Goal: Task Accomplishment & Management: Complete application form

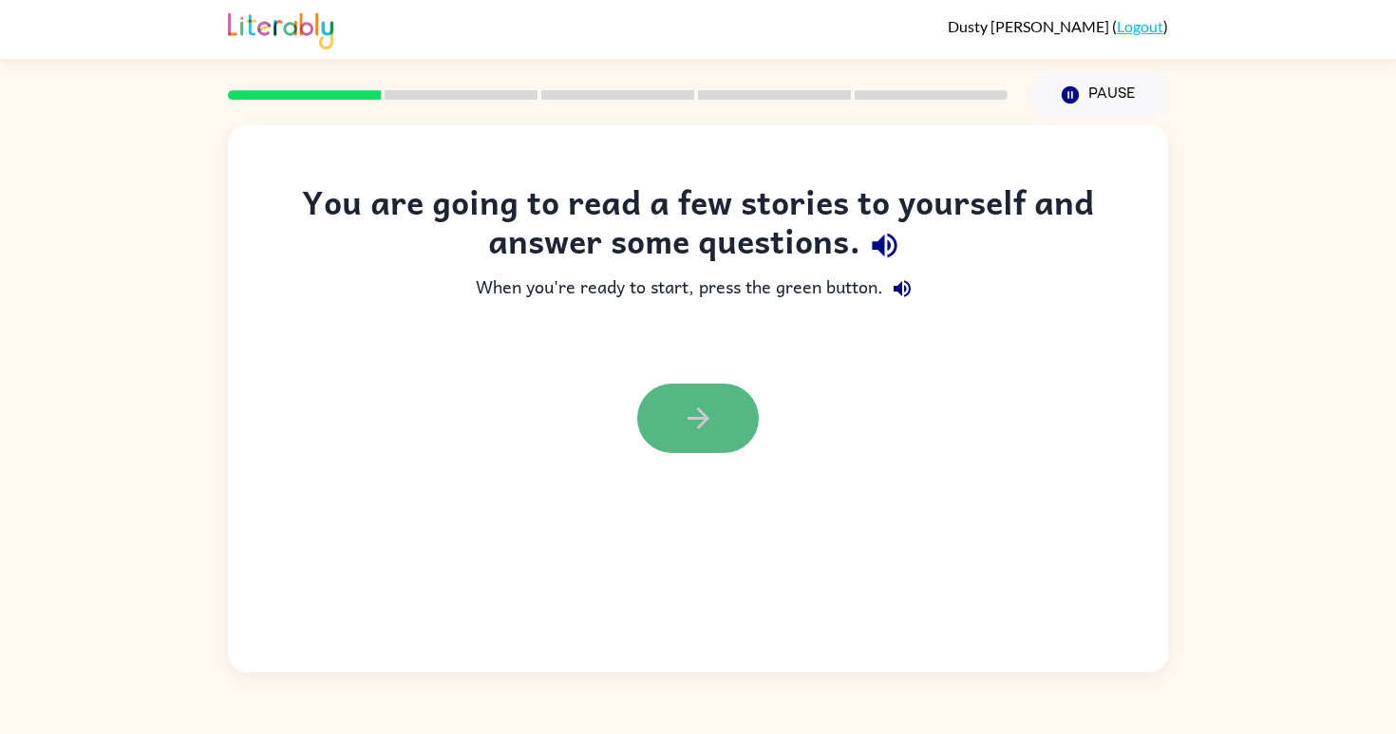
click at [692, 420] on icon "button" at bounding box center [698, 418] width 33 height 33
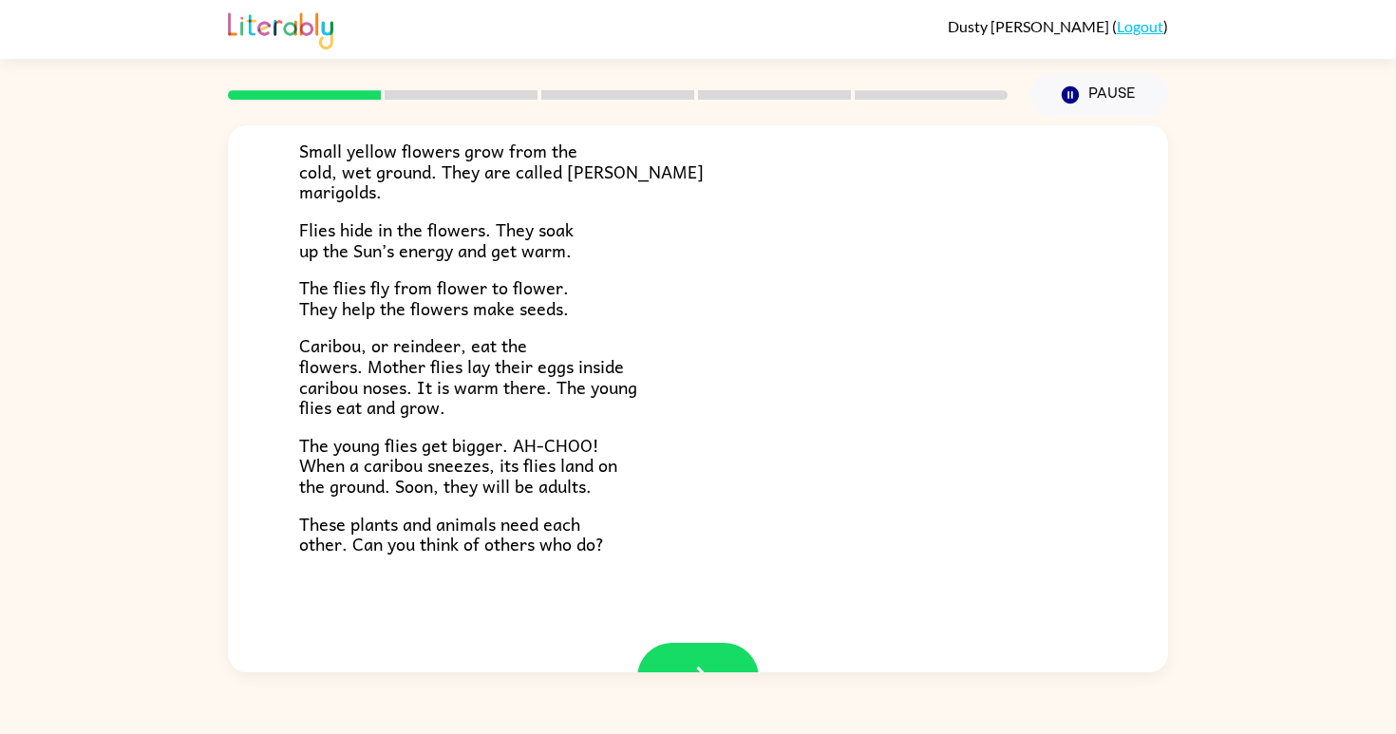
scroll to position [372, 0]
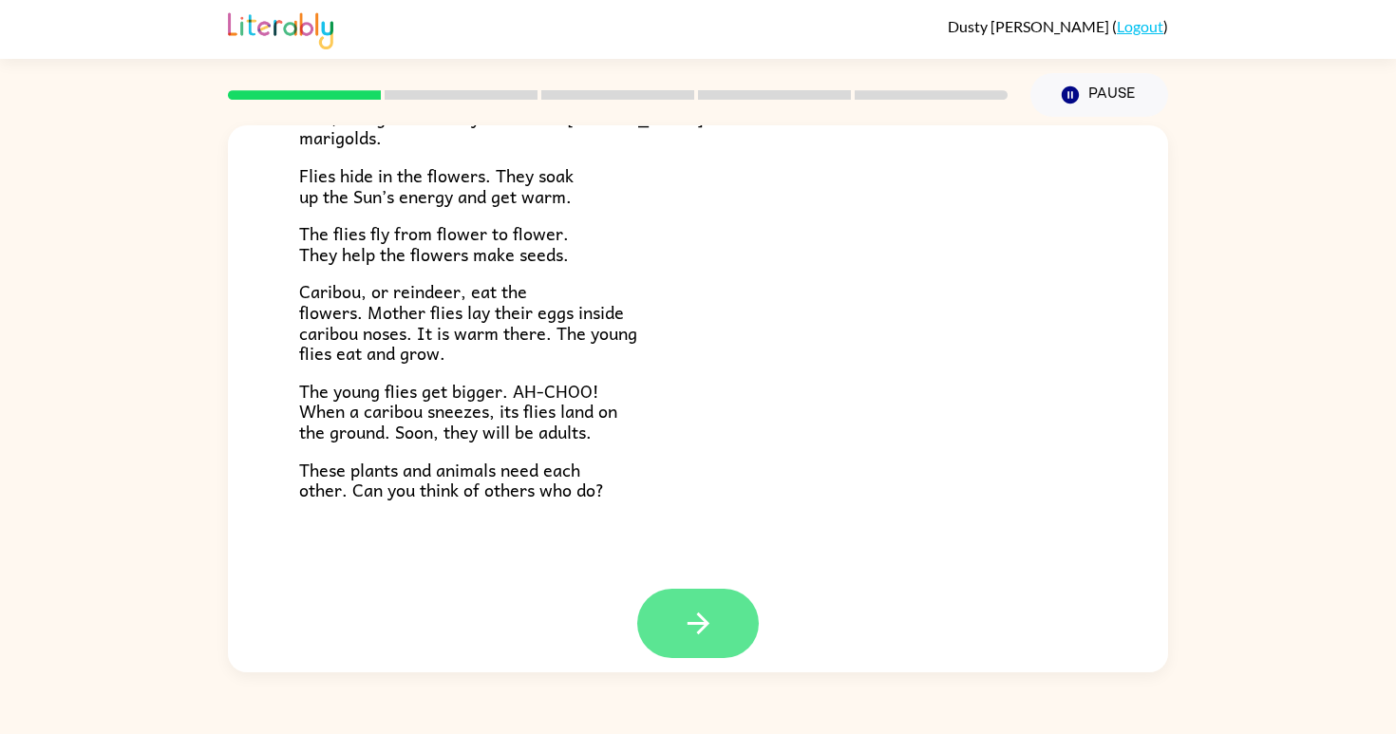
click at [705, 627] on button "button" at bounding box center [698, 623] width 122 height 69
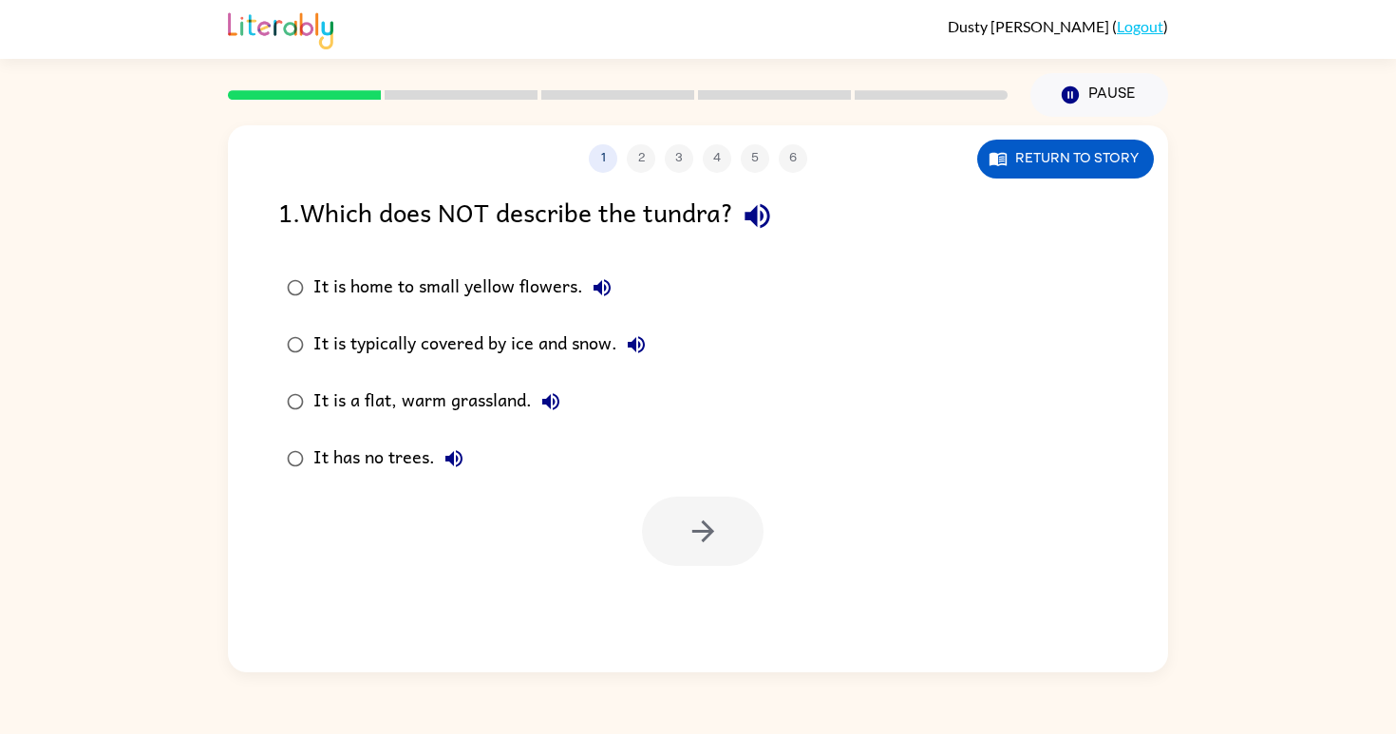
scroll to position [0, 0]
click at [769, 212] on icon "button" at bounding box center [757, 216] width 25 height 25
click at [603, 289] on icon "button" at bounding box center [602, 287] width 17 height 17
click at [642, 338] on icon "button" at bounding box center [636, 344] width 17 height 17
click at [557, 397] on icon "button" at bounding box center [550, 401] width 17 height 17
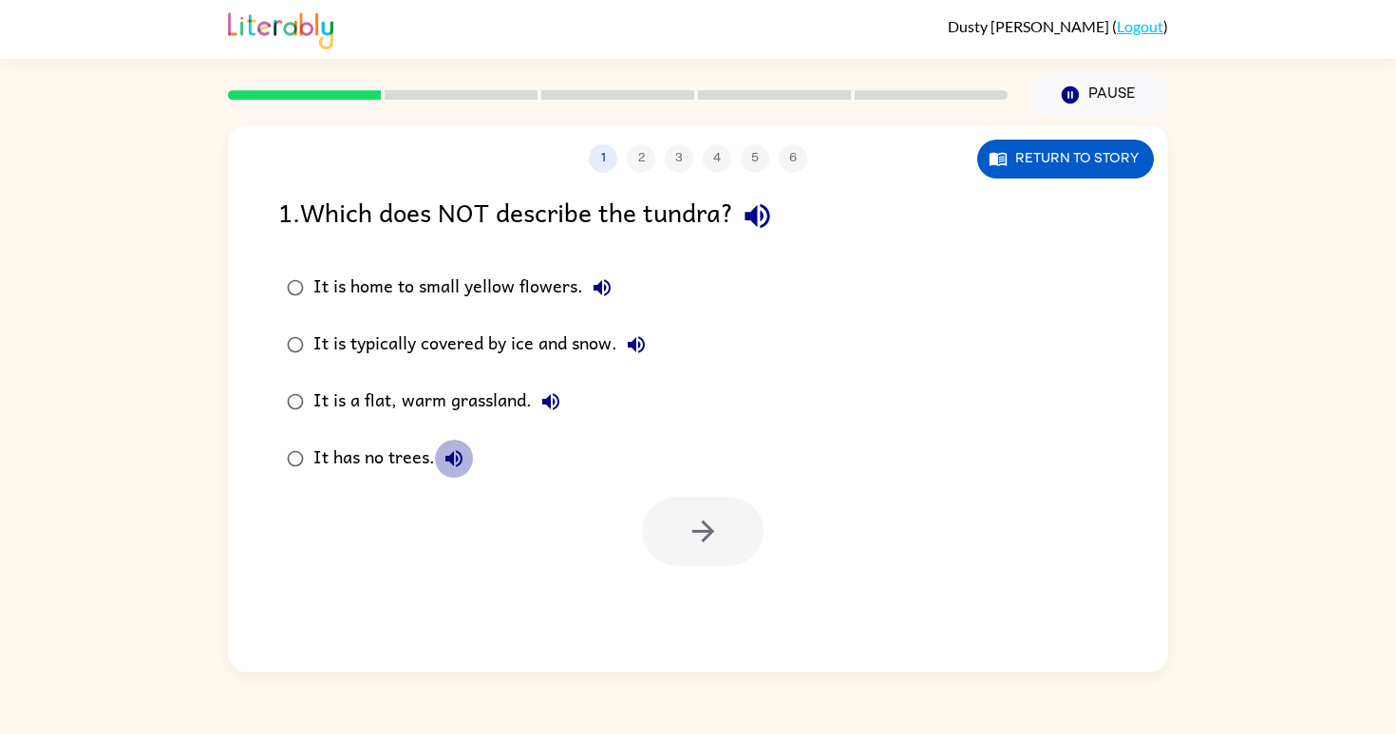
click at [458, 458] on icon "button" at bounding box center [453, 458] width 17 height 17
click at [361, 449] on div "It has no trees." at bounding box center [393, 459] width 160 height 38
click at [705, 508] on button "button" at bounding box center [703, 531] width 122 height 69
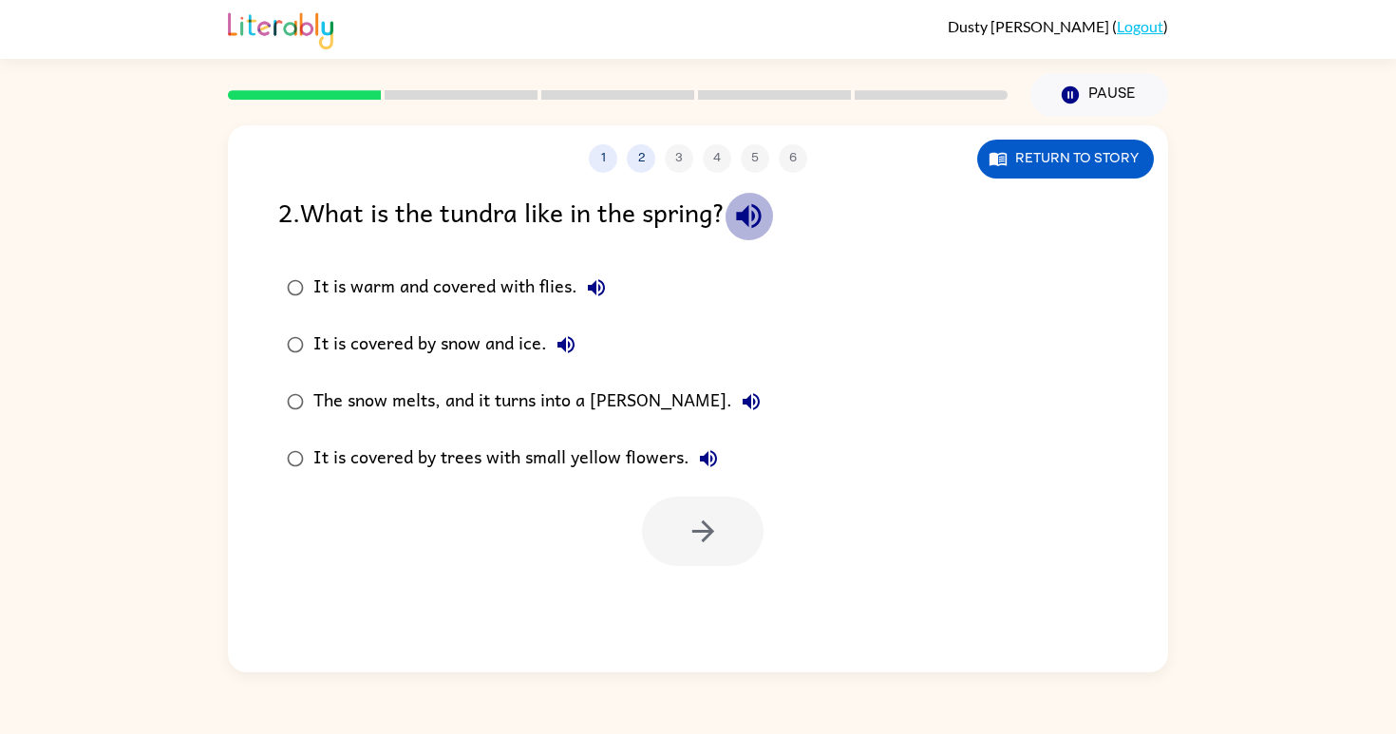
click at [754, 207] on icon "button" at bounding box center [748, 215] width 33 height 33
click at [592, 279] on icon "button" at bounding box center [596, 287] width 23 height 23
click at [749, 217] on icon "button" at bounding box center [748, 216] width 25 height 25
click at [563, 340] on icon "button" at bounding box center [566, 344] width 23 height 23
click at [740, 395] on icon "button" at bounding box center [751, 401] width 23 height 23
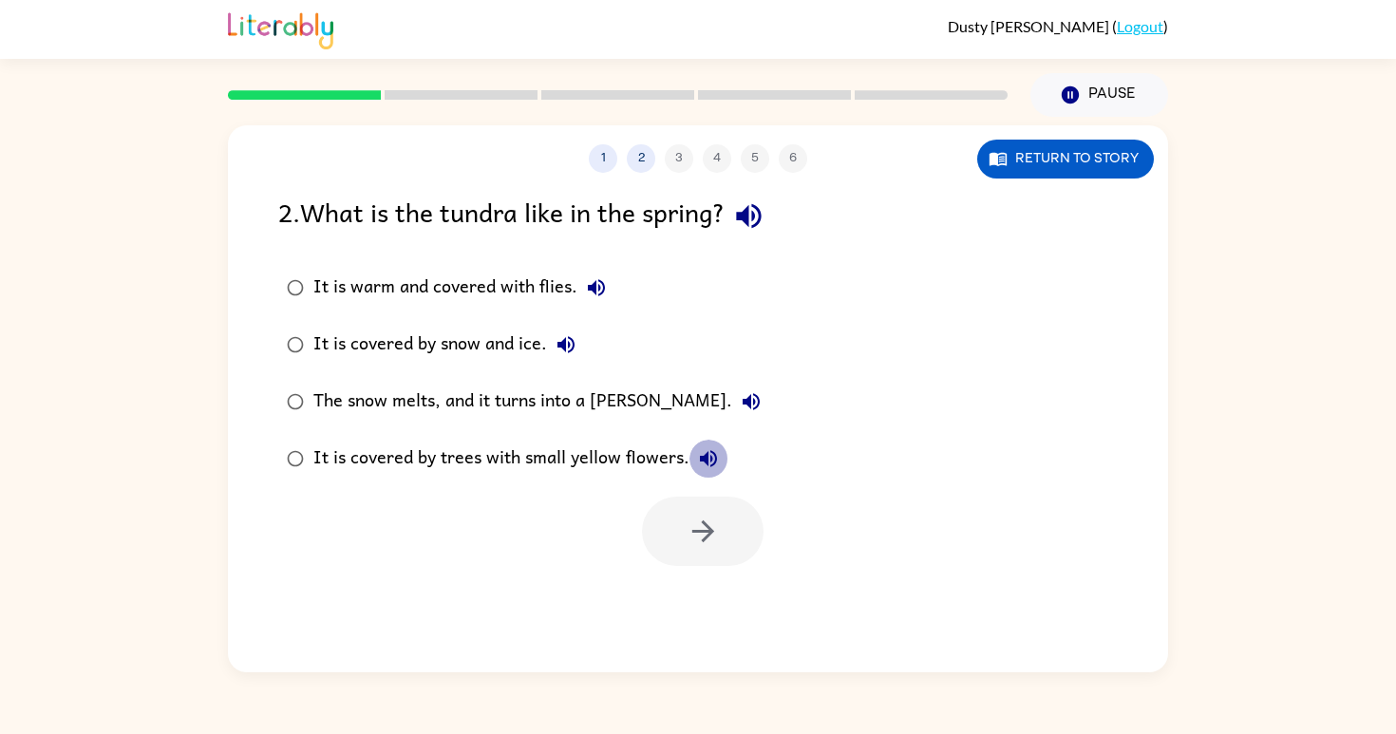
click at [697, 449] on icon "button" at bounding box center [708, 458] width 23 height 23
click at [588, 458] on div "It is covered by trees with small yellow flowers." at bounding box center [520, 459] width 414 height 38
click at [717, 532] on icon "button" at bounding box center [703, 531] width 33 height 33
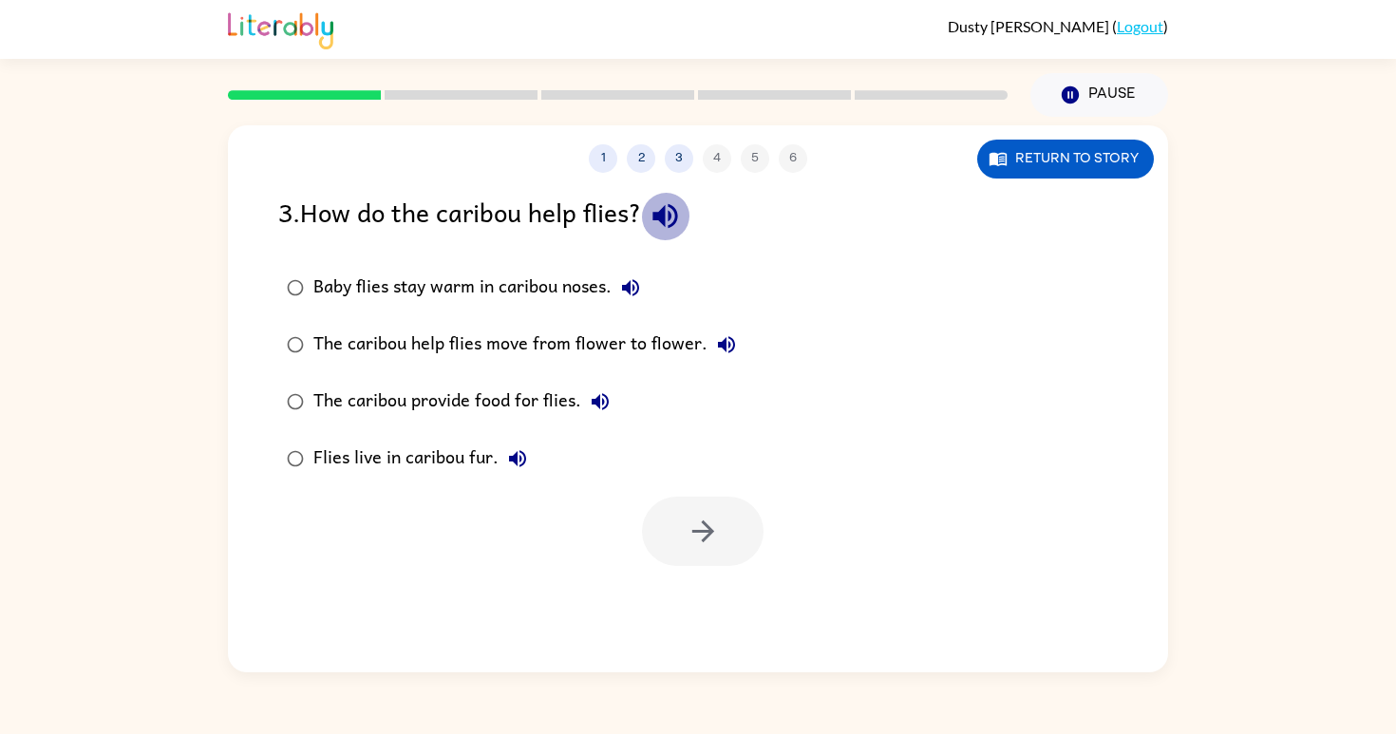
click at [665, 226] on icon "button" at bounding box center [665, 215] width 33 height 33
click at [673, 234] on button "button" at bounding box center [665, 216] width 48 height 48
click at [682, 200] on icon "button" at bounding box center [665, 215] width 33 height 33
click at [626, 281] on icon "button" at bounding box center [630, 287] width 23 height 23
click at [722, 337] on icon "button" at bounding box center [726, 344] width 23 height 23
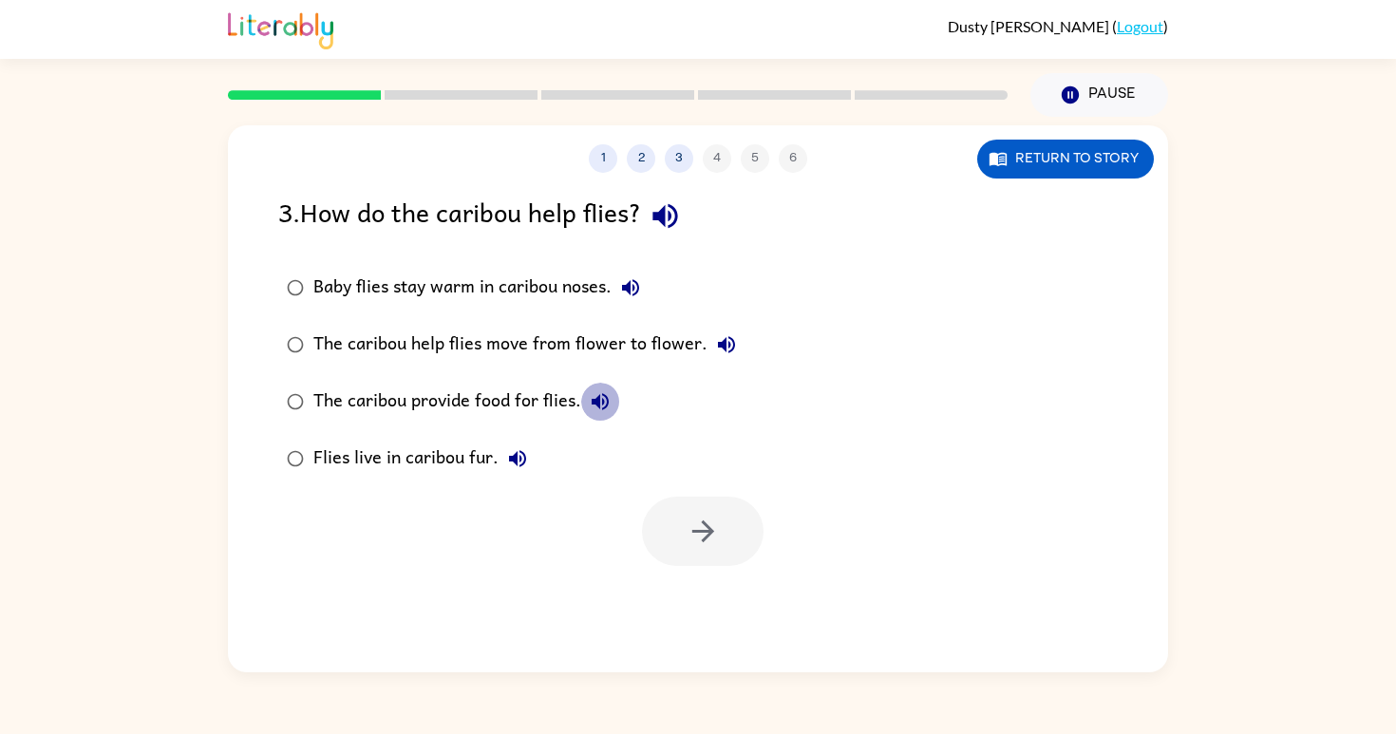
click at [601, 396] on icon "button" at bounding box center [600, 401] width 23 height 23
click at [513, 457] on icon "button" at bounding box center [517, 458] width 17 height 17
click at [672, 224] on icon "button" at bounding box center [665, 215] width 33 height 33
click at [636, 279] on icon "button" at bounding box center [630, 287] width 23 height 23
click at [725, 344] on icon "button" at bounding box center [726, 344] width 23 height 23
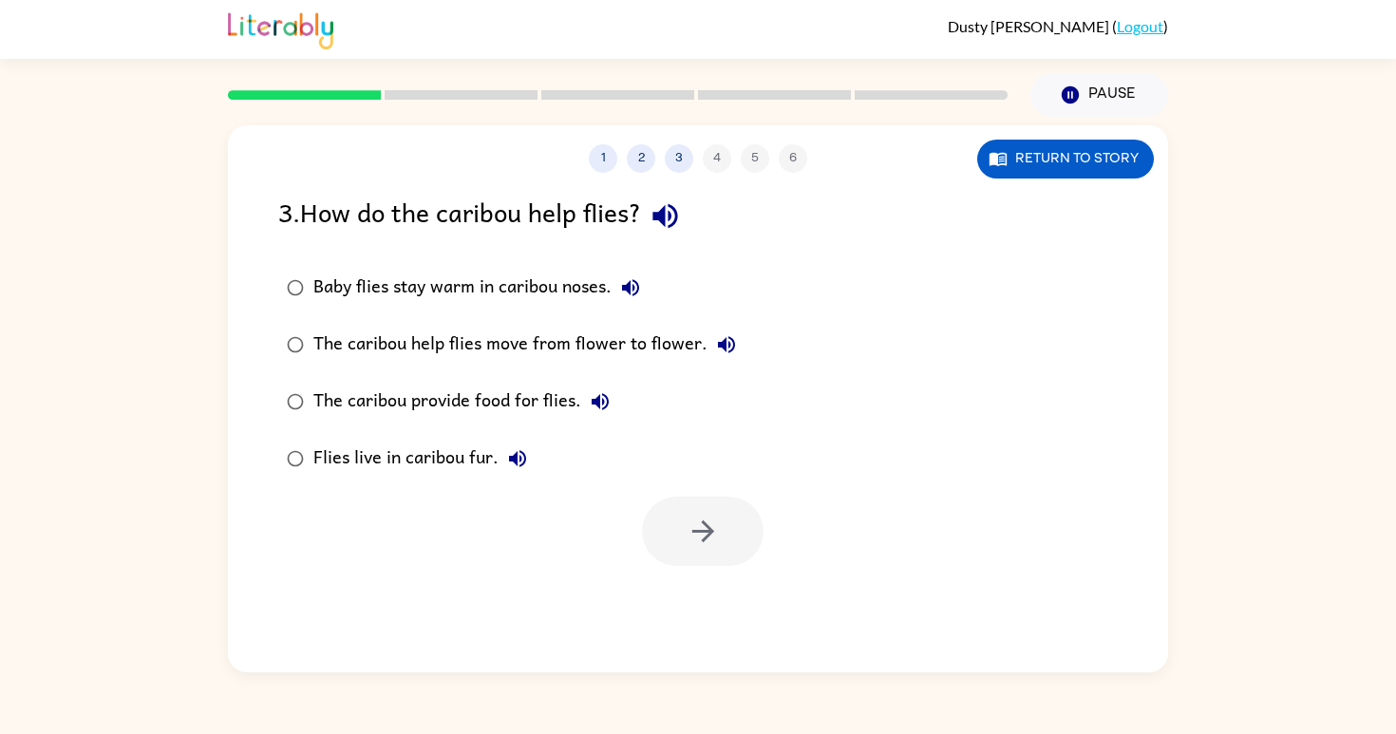
click at [552, 339] on div "The caribou help flies move from flower to flower." at bounding box center [529, 345] width 432 height 38
click at [727, 529] on button "button" at bounding box center [703, 531] width 122 height 69
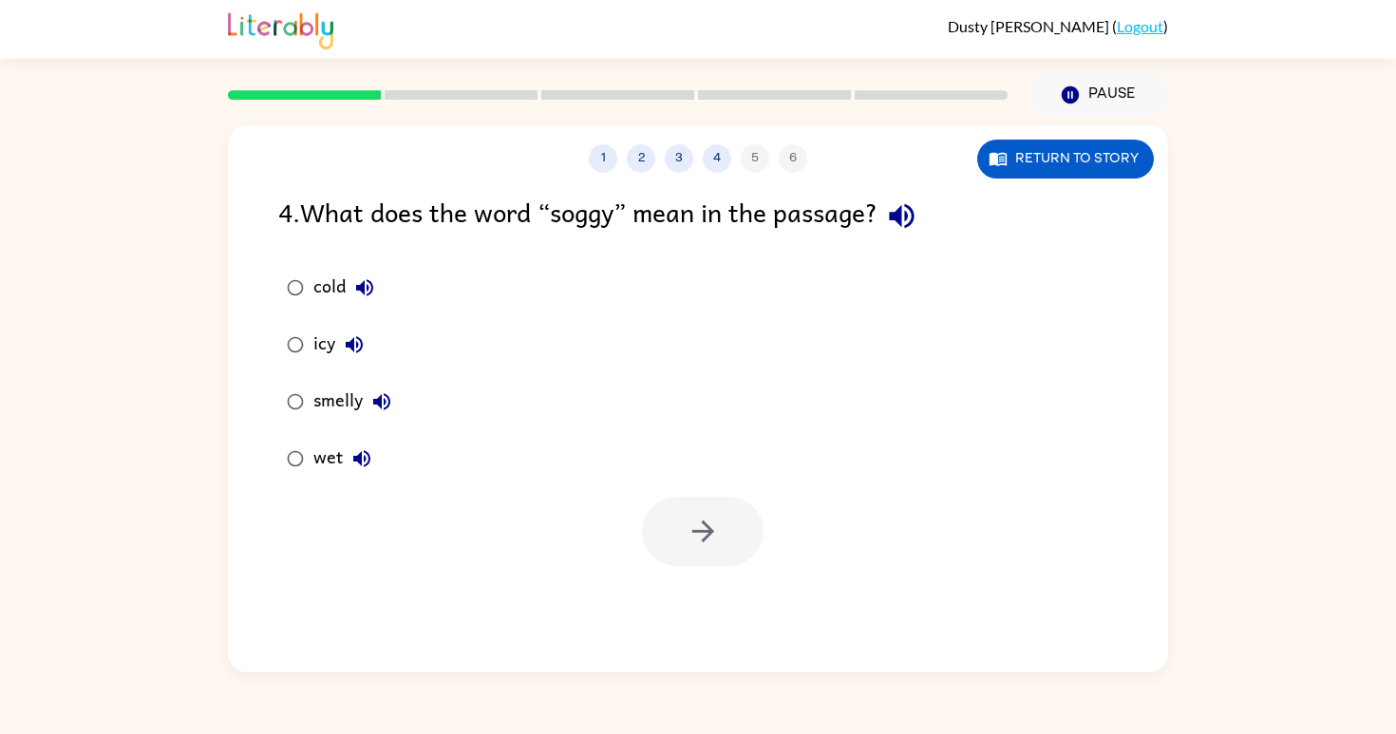
click at [914, 221] on icon "button" at bounding box center [901, 216] width 25 height 25
click at [370, 281] on icon "button" at bounding box center [364, 287] width 17 height 17
click at [350, 337] on icon "button" at bounding box center [354, 344] width 23 height 23
click at [381, 411] on icon "button" at bounding box center [381, 401] width 23 height 23
click at [358, 452] on icon "button" at bounding box center [362, 458] width 23 height 23
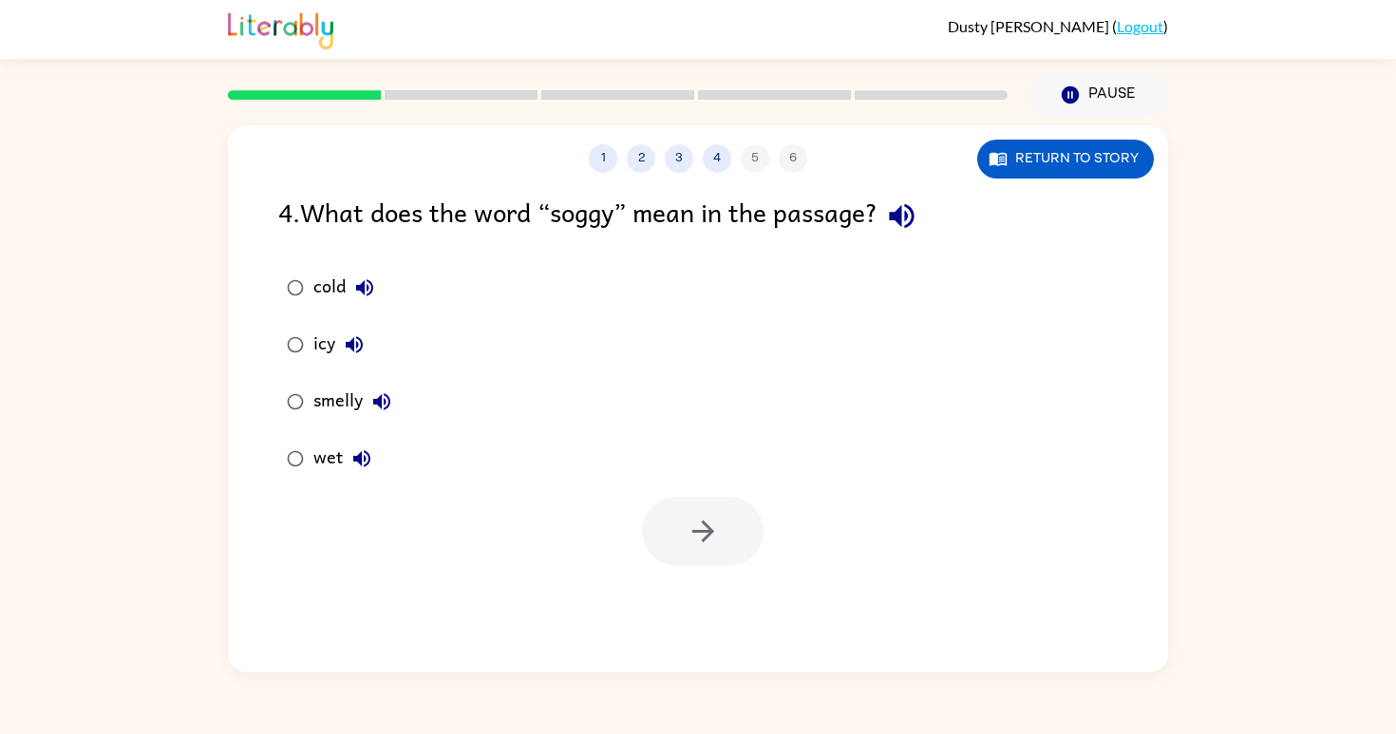
click at [321, 460] on div "wet" at bounding box center [346, 459] width 67 height 38
click at [725, 550] on button "button" at bounding box center [703, 531] width 122 height 69
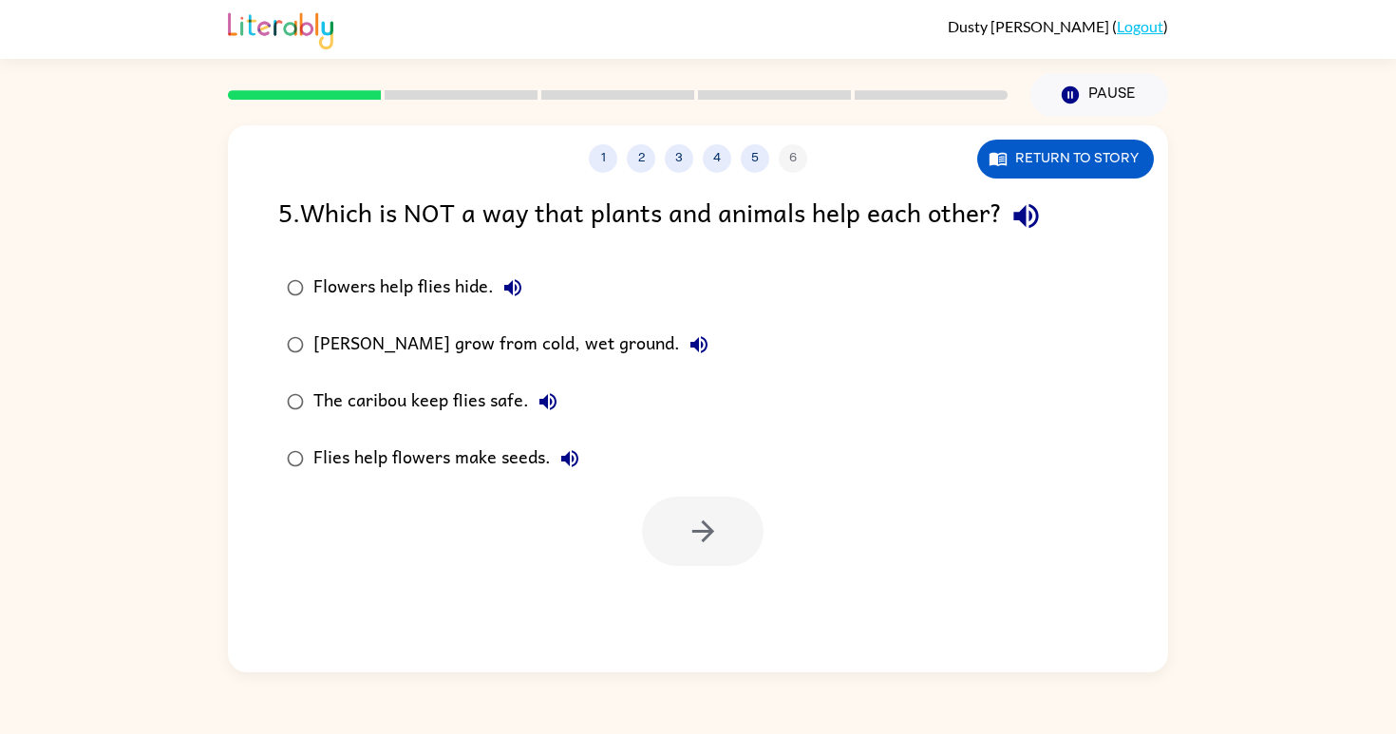
click at [1035, 220] on icon "button" at bounding box center [1026, 216] width 25 height 25
click at [525, 285] on button "Flowers help flies hide." at bounding box center [513, 288] width 38 height 38
click at [688, 340] on icon "button" at bounding box center [699, 344] width 23 height 23
click at [540, 388] on button "The caribou keep flies safe." at bounding box center [548, 402] width 38 height 38
click at [543, 408] on icon "button" at bounding box center [548, 401] width 23 height 23
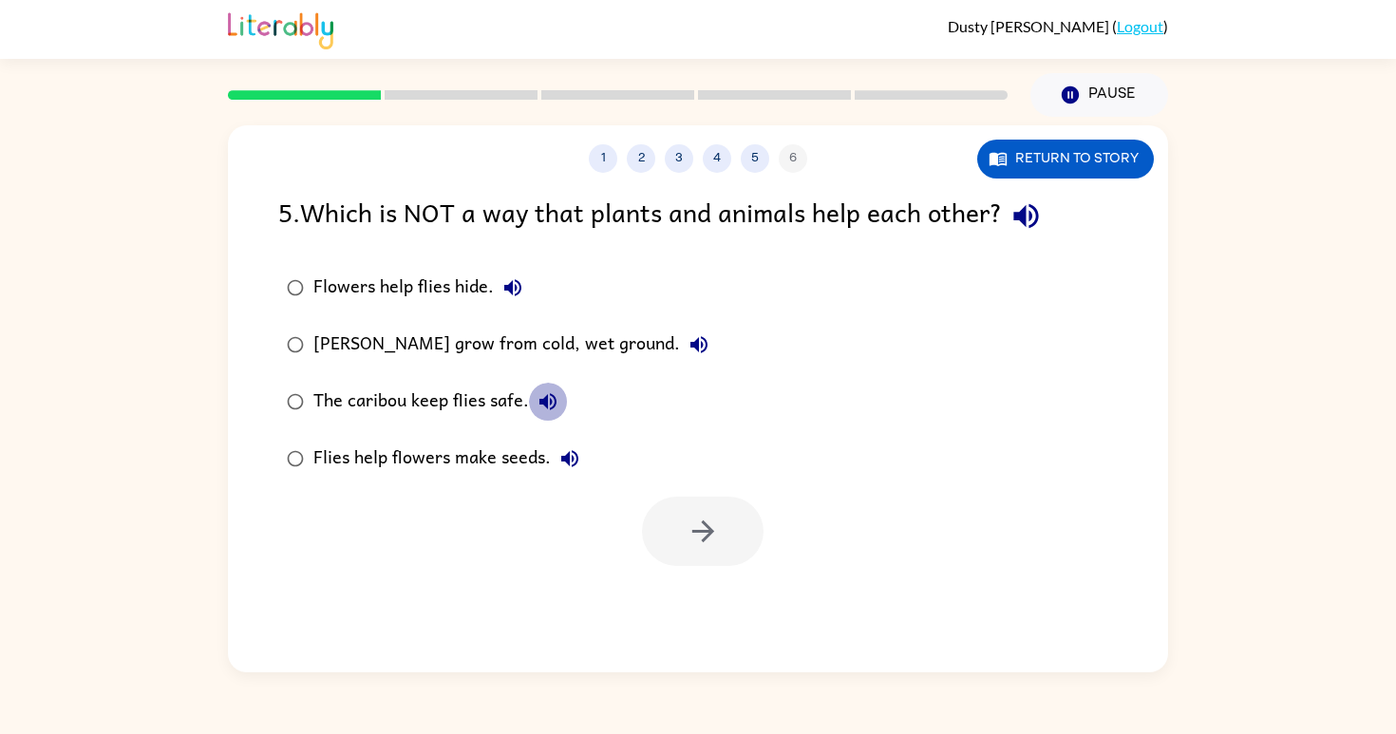
click at [543, 408] on icon "button" at bounding box center [548, 401] width 23 height 23
click at [570, 454] on icon "button" at bounding box center [570, 458] width 23 height 23
click at [571, 454] on icon "button" at bounding box center [570, 458] width 23 height 23
click at [521, 454] on div "Flies help flowers make seeds." at bounding box center [450, 459] width 275 height 38
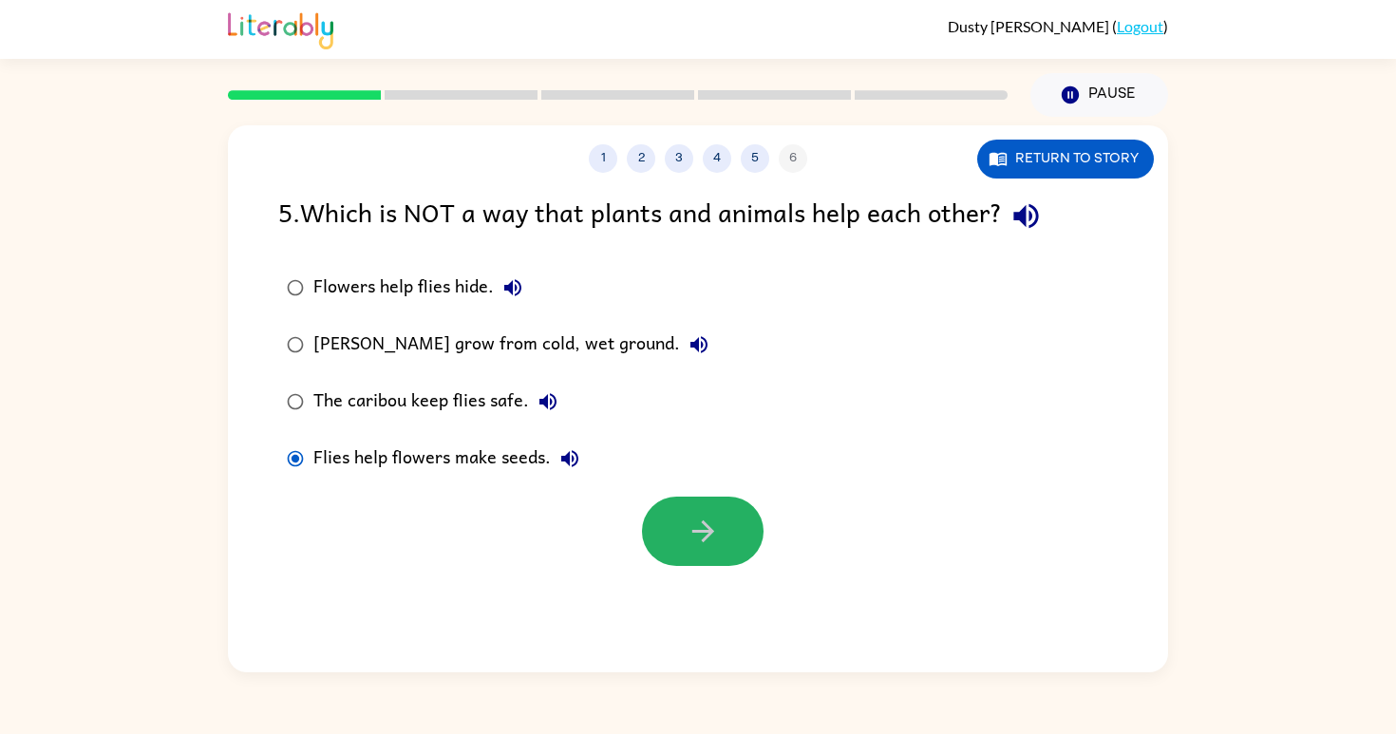
drag, startPoint x: 698, startPoint y: 505, endPoint x: 698, endPoint y: 494, distance: 11.4
click at [698, 494] on div at bounding box center [698, 526] width 940 height 79
click at [674, 532] on button "button" at bounding box center [703, 531] width 122 height 69
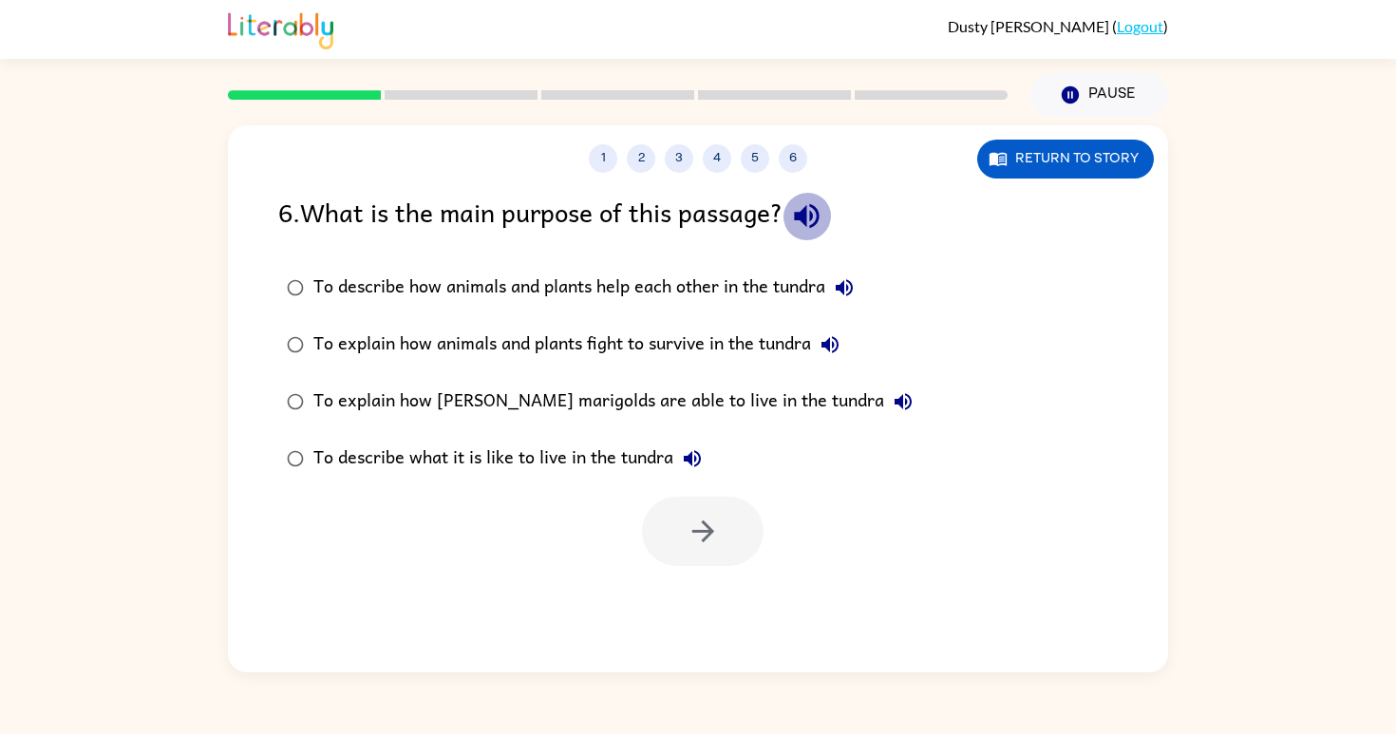
click at [819, 225] on icon "button" at bounding box center [806, 216] width 25 height 25
click at [843, 284] on icon "button" at bounding box center [844, 287] width 23 height 23
click at [716, 275] on div "To describe how animals and plants help each other in the tundra" at bounding box center [588, 288] width 550 height 38
click at [681, 510] on button "button" at bounding box center [703, 531] width 122 height 69
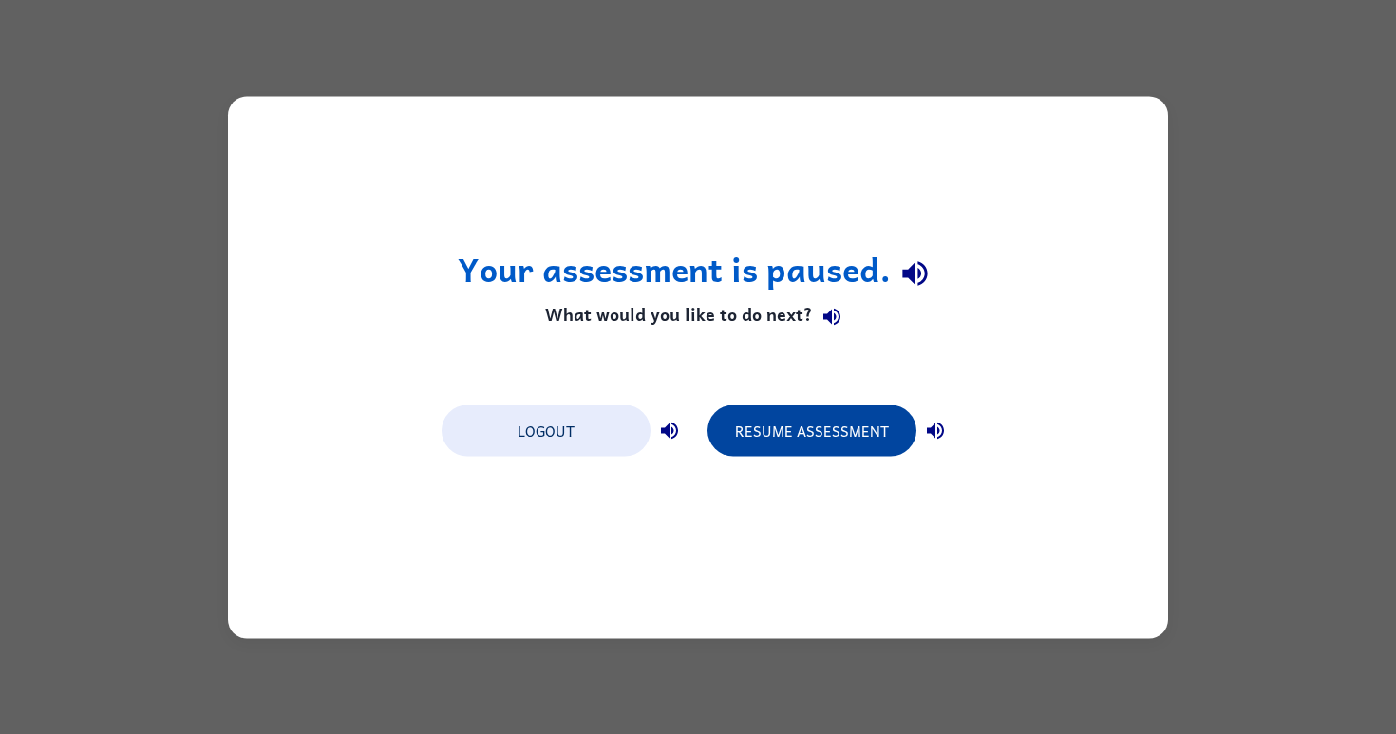
click at [796, 432] on button "Resume Assessment" at bounding box center [812, 430] width 209 height 51
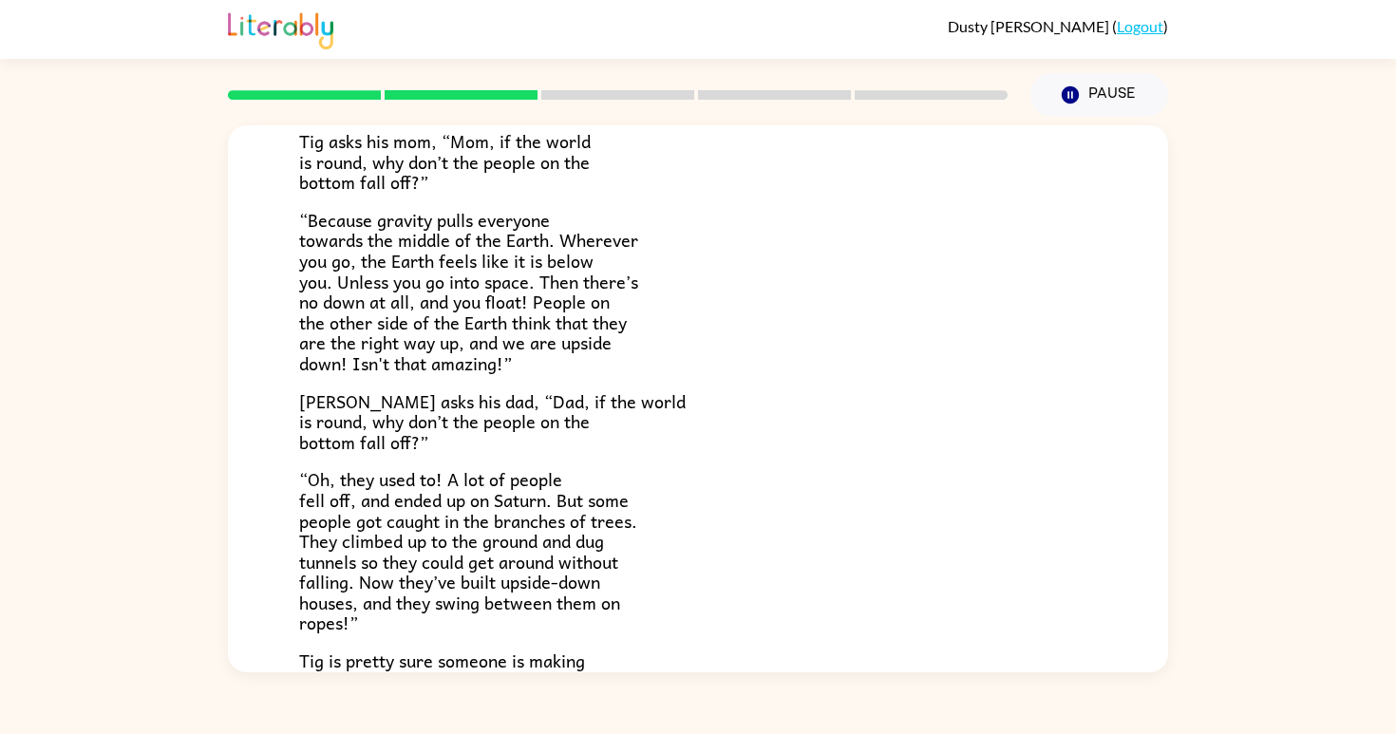
scroll to position [529, 0]
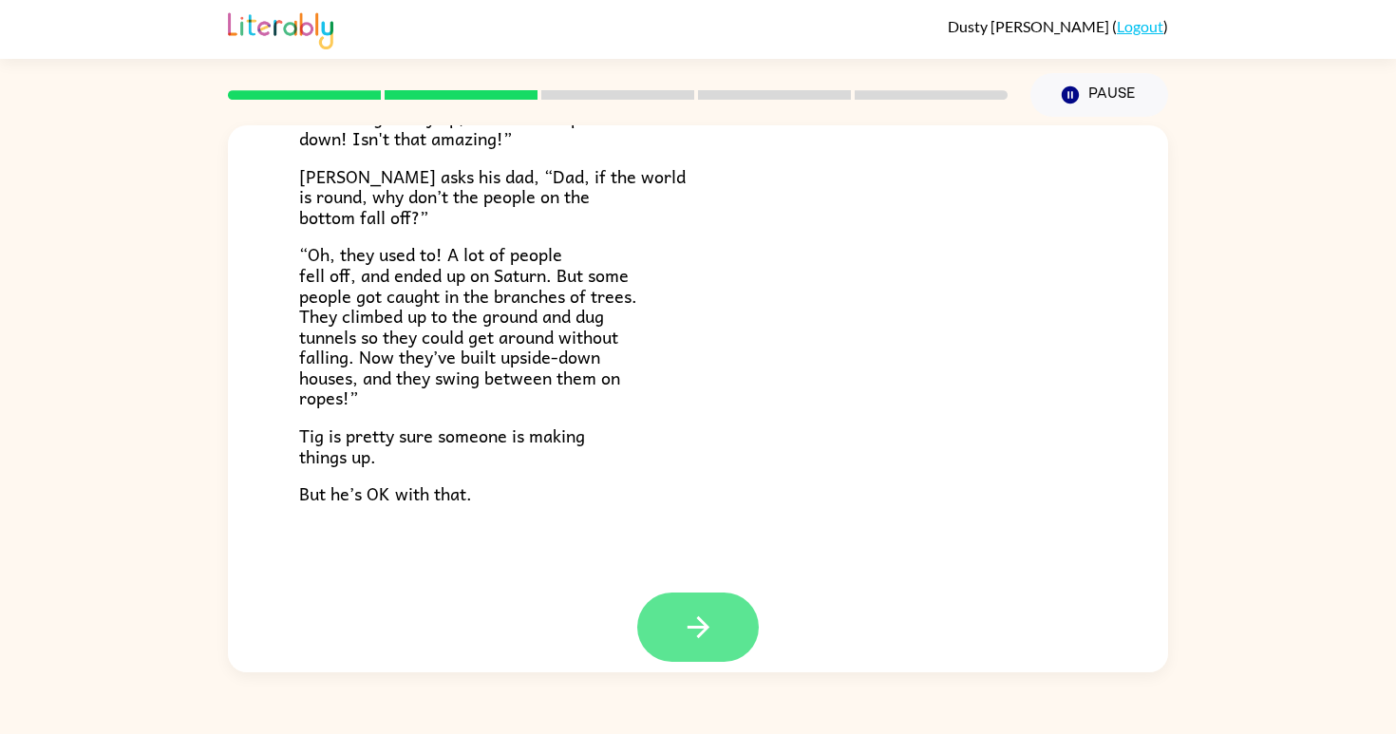
click at [678, 630] on button "button" at bounding box center [698, 627] width 122 height 69
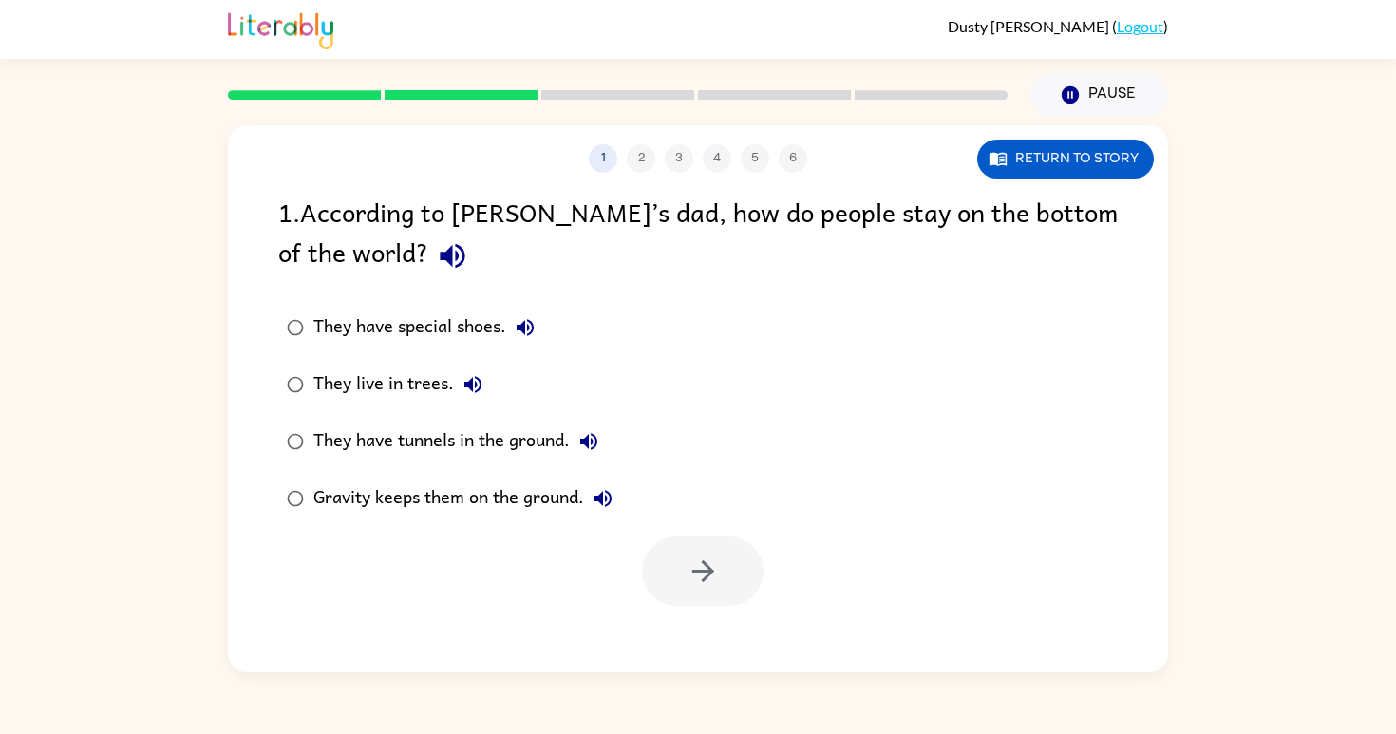
scroll to position [0, 0]
click at [428, 253] on button "button" at bounding box center [452, 256] width 48 height 48
click at [518, 321] on icon "button" at bounding box center [525, 327] width 23 height 23
click at [468, 370] on button "They live in trees." at bounding box center [473, 385] width 38 height 38
click at [579, 437] on icon "button" at bounding box center [589, 441] width 23 height 23
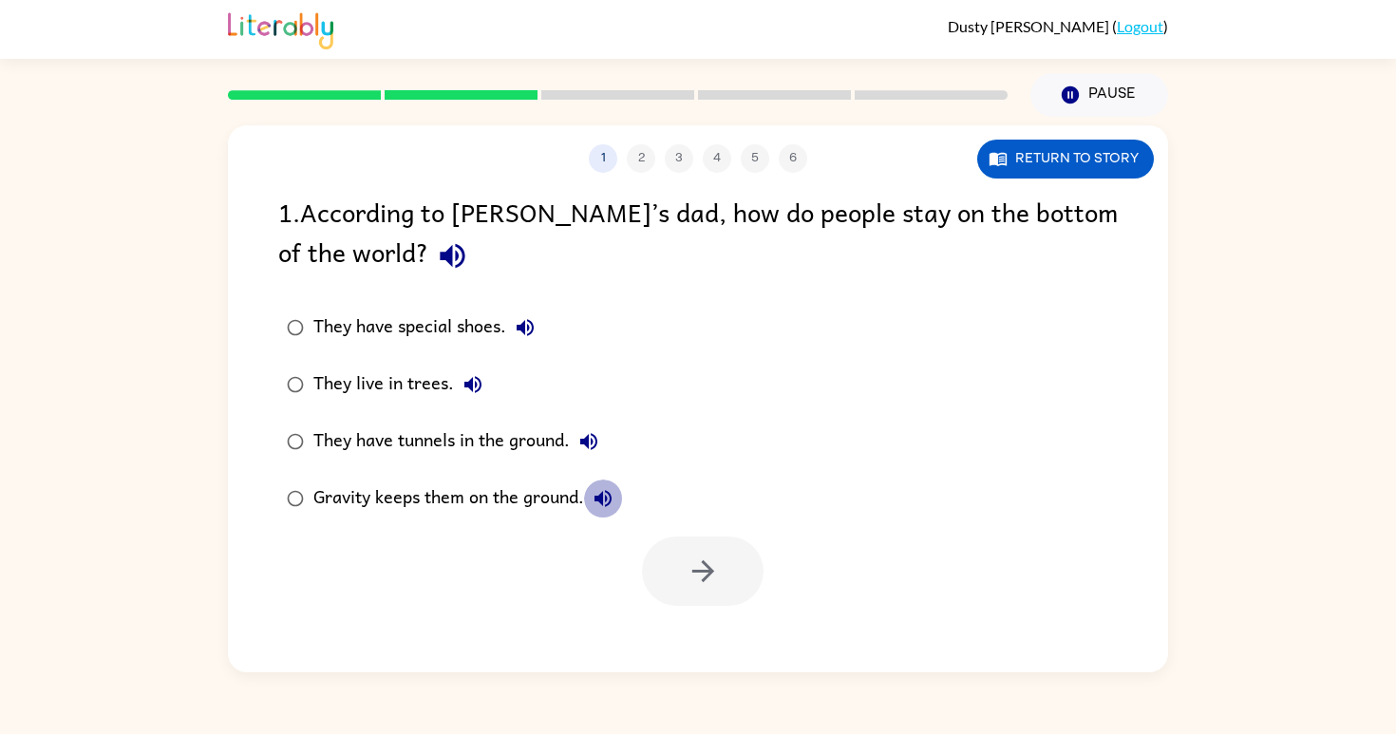
click at [599, 502] on icon "button" at bounding box center [603, 498] width 23 height 23
click at [526, 489] on div "Gravity keeps them on the ground." at bounding box center [467, 499] width 309 height 38
click at [702, 576] on icon "button" at bounding box center [703, 571] width 33 height 33
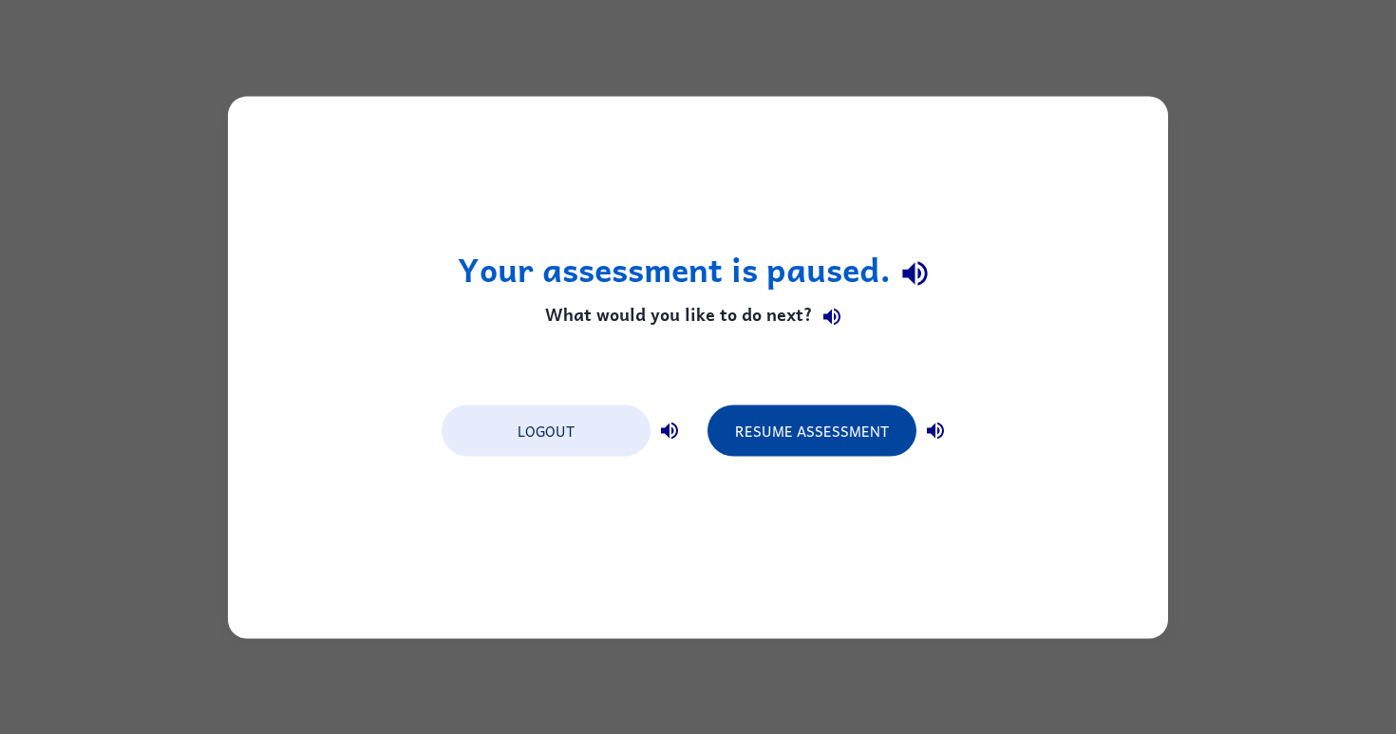
click at [851, 419] on button "Resume Assessment" at bounding box center [812, 430] width 209 height 51
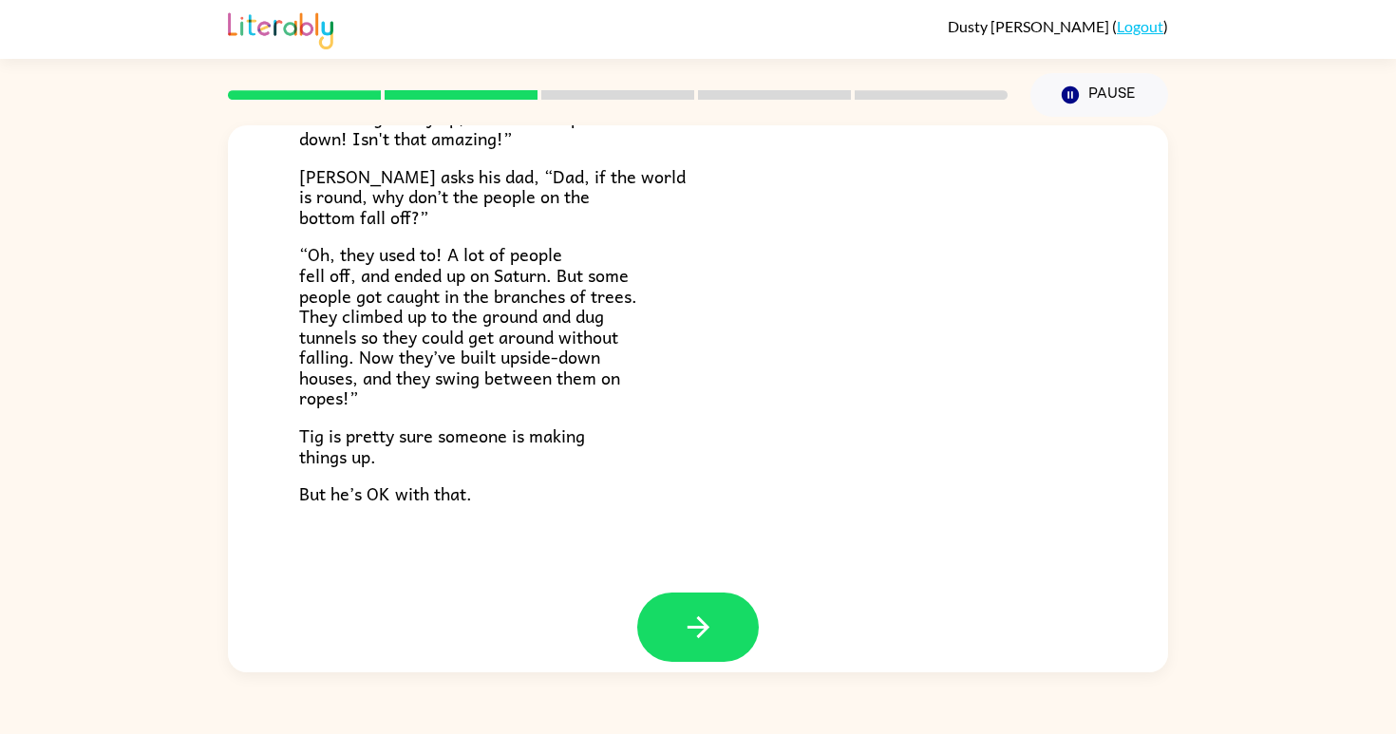
scroll to position [529, 0]
click at [712, 599] on button "button" at bounding box center [698, 627] width 122 height 69
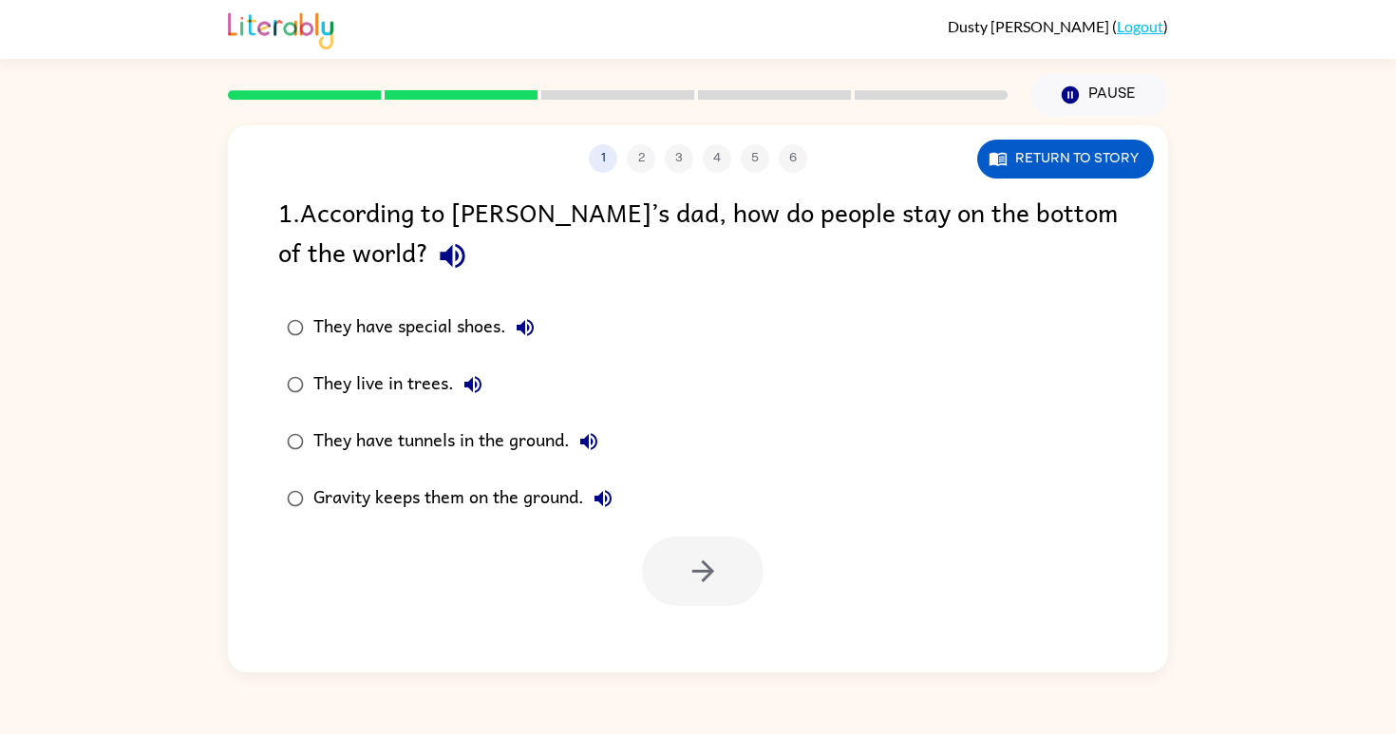
click at [436, 247] on icon "button" at bounding box center [452, 255] width 33 height 33
click at [511, 324] on button "They have special shoes." at bounding box center [525, 328] width 38 height 38
click at [471, 383] on icon "button" at bounding box center [472, 384] width 17 height 17
click at [594, 442] on icon "button" at bounding box center [588, 441] width 17 height 17
click at [615, 494] on icon "button" at bounding box center [603, 498] width 23 height 23
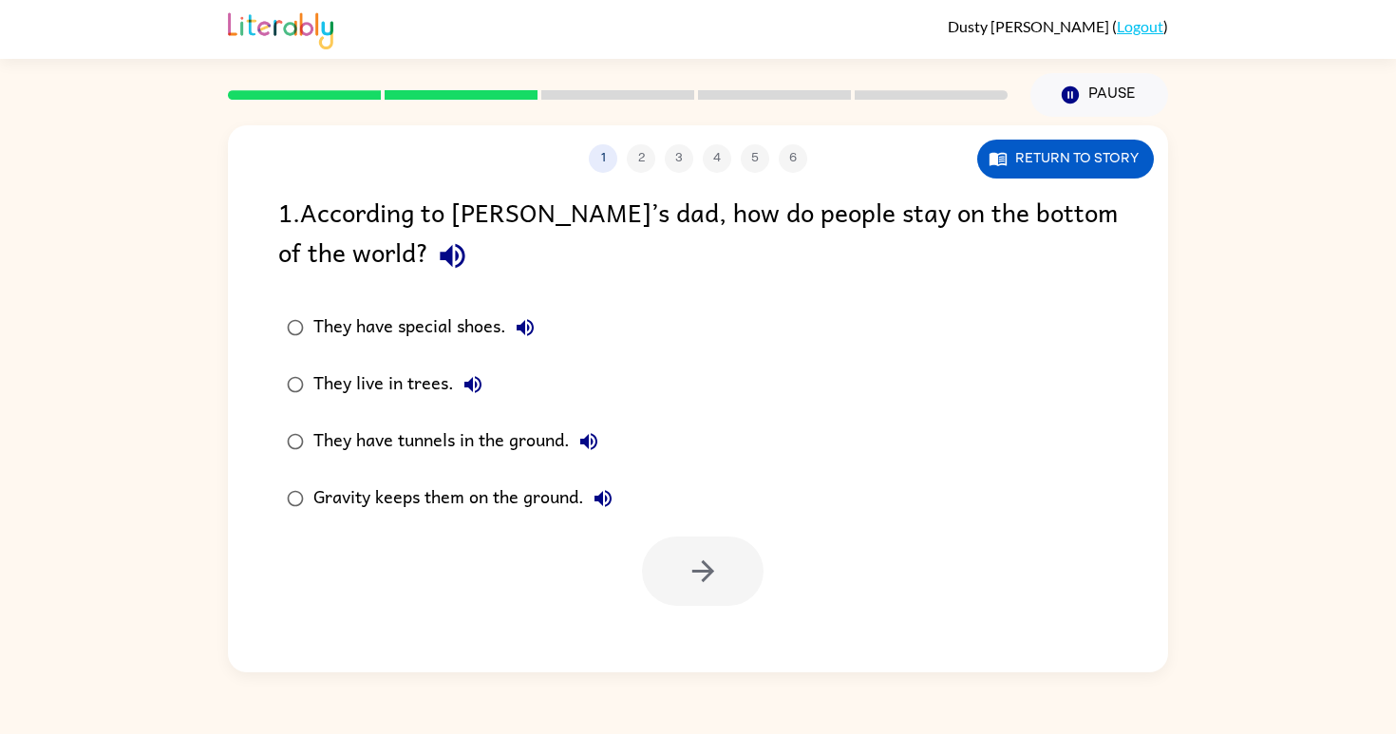
click at [509, 496] on div "Gravity keeps them on the ground." at bounding box center [467, 499] width 309 height 38
click at [687, 559] on icon "button" at bounding box center [703, 571] width 33 height 33
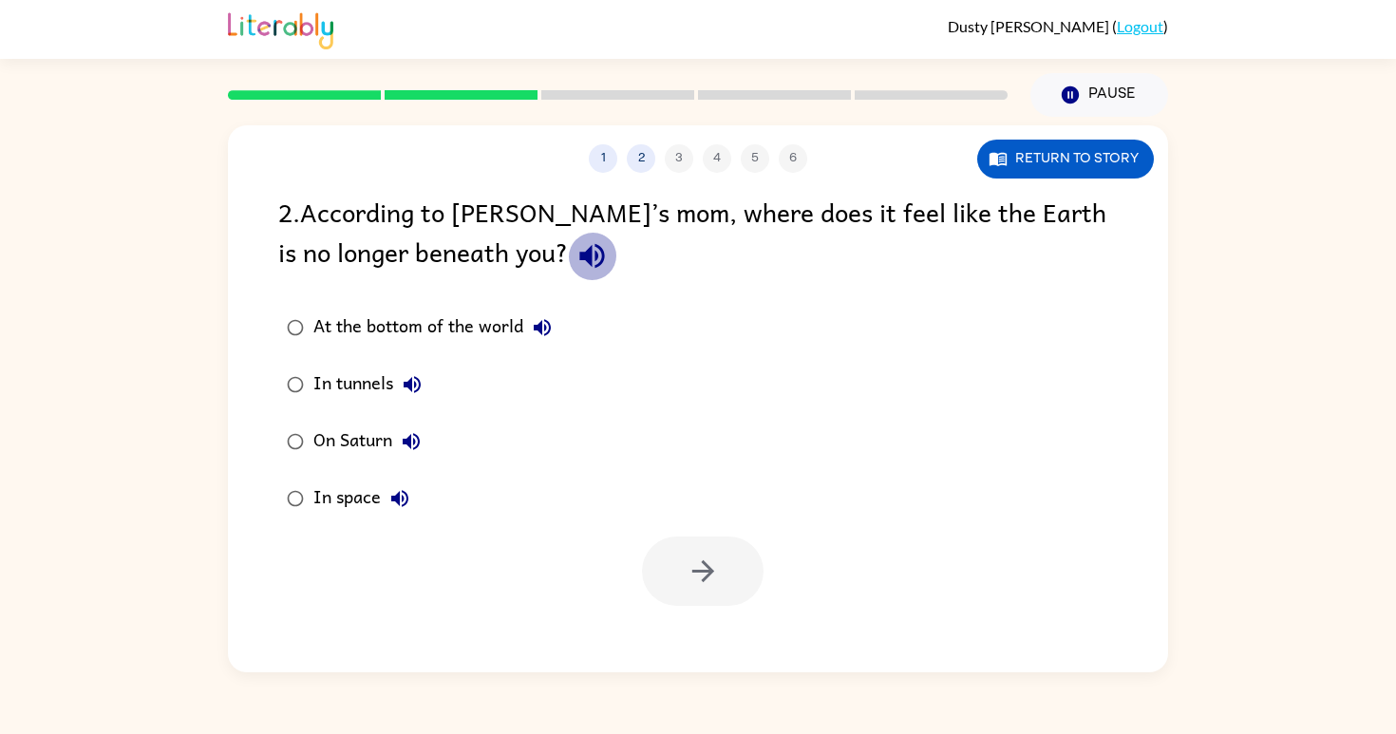
click at [576, 268] on icon "button" at bounding box center [592, 255] width 33 height 33
click at [542, 332] on icon "button" at bounding box center [542, 327] width 17 height 17
click at [454, 341] on div "At the bottom of the world" at bounding box center [437, 328] width 248 height 38
click at [711, 555] on icon "button" at bounding box center [703, 571] width 33 height 33
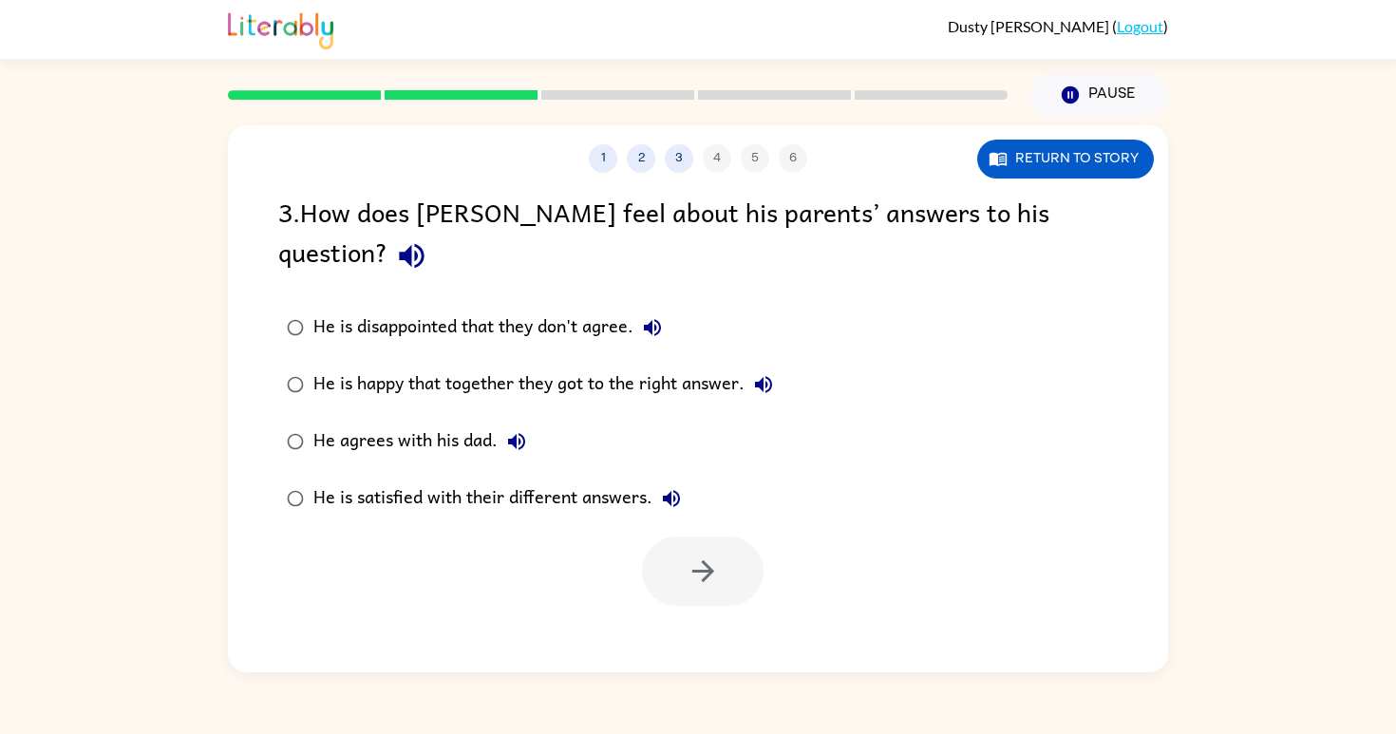
click at [428, 239] on icon "button" at bounding box center [411, 255] width 33 height 33
click at [436, 232] on button "button" at bounding box center [412, 256] width 48 height 48
click at [656, 309] on button "He is disappointed that they don't agree." at bounding box center [653, 328] width 38 height 38
click at [771, 376] on icon "button" at bounding box center [763, 384] width 17 height 17
click at [515, 433] on icon "button" at bounding box center [516, 441] width 17 height 17
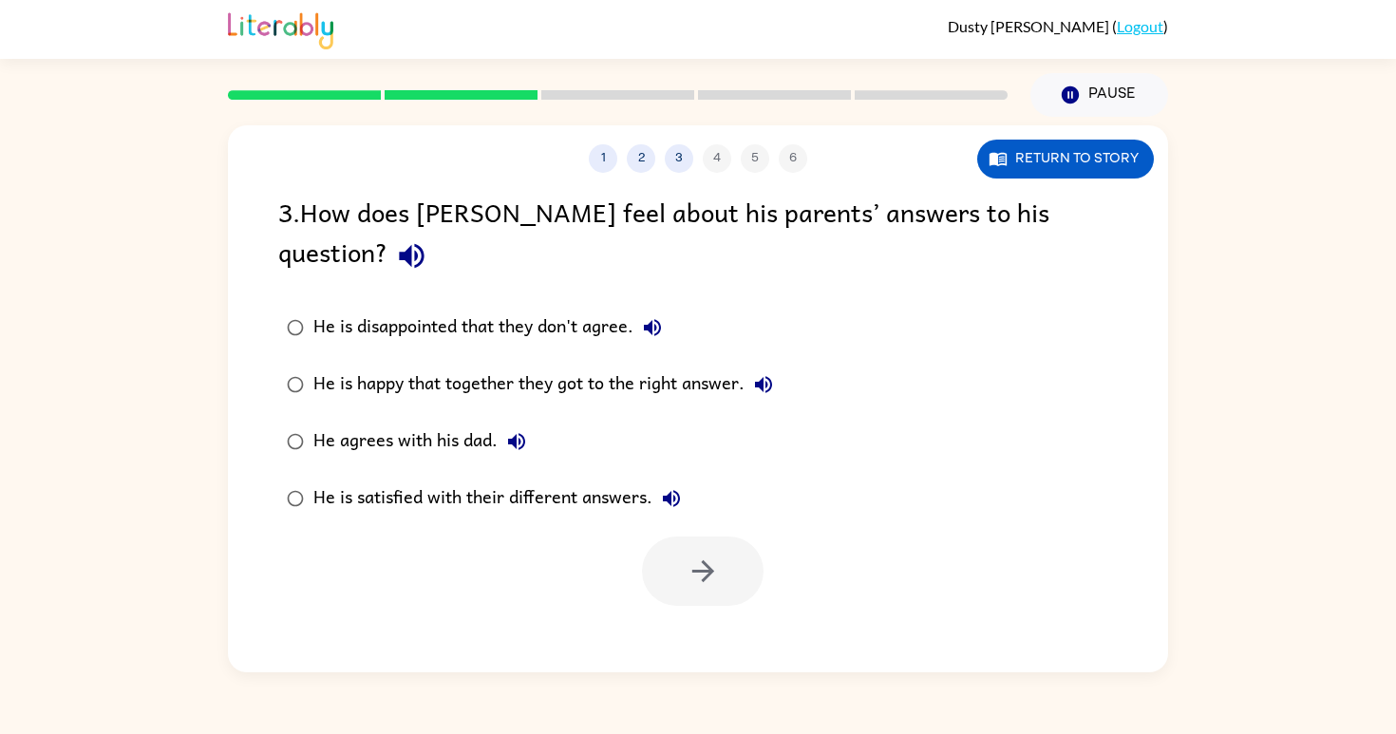
click at [673, 487] on icon "button" at bounding box center [671, 498] width 23 height 23
click at [615, 480] on div "He is satisfied with their different answers." at bounding box center [501, 499] width 377 height 38
click at [725, 537] on button "button" at bounding box center [703, 571] width 122 height 69
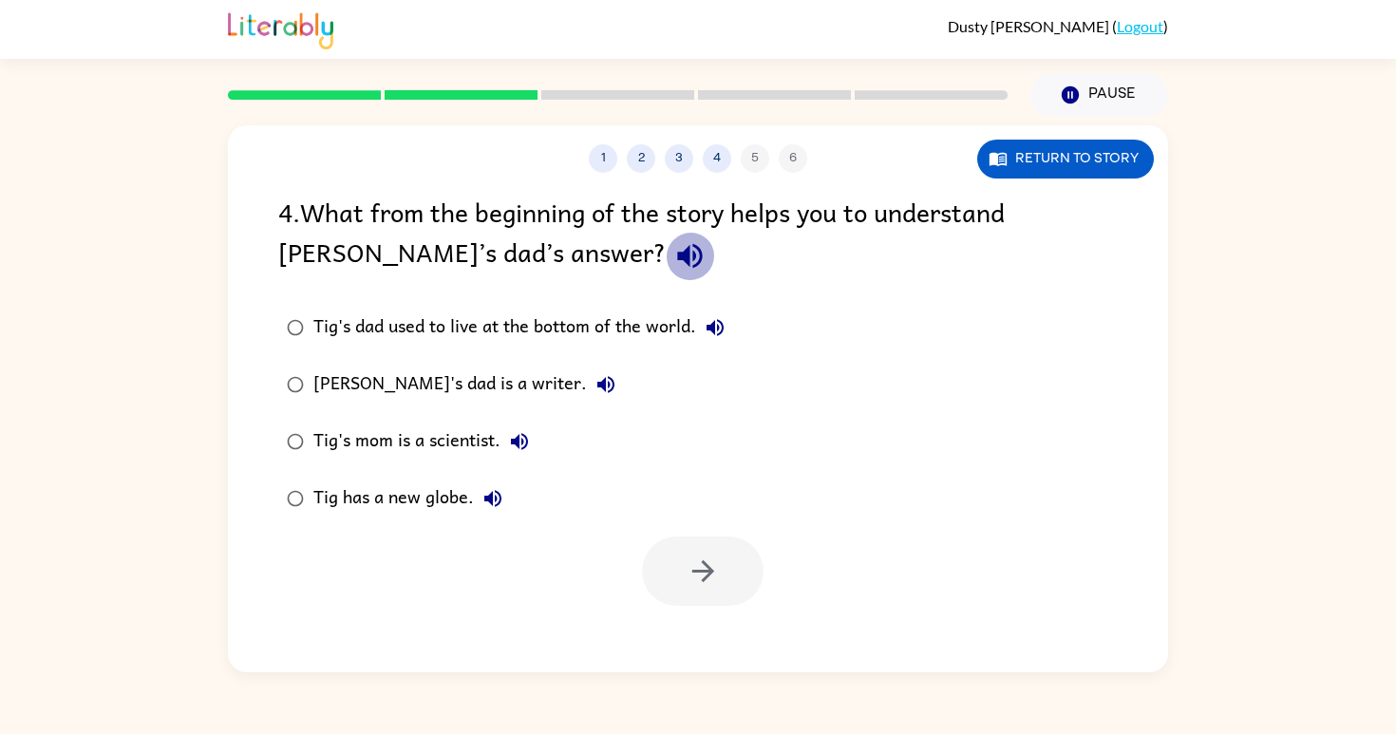
click at [673, 272] on icon "button" at bounding box center [689, 255] width 33 height 33
drag, startPoint x: 469, startPoint y: 275, endPoint x: 483, endPoint y: 263, distance: 18.2
click at [666, 261] on button "button" at bounding box center [690, 256] width 48 height 48
click at [714, 321] on icon "button" at bounding box center [715, 327] width 23 height 23
click at [531, 322] on div "Tig's dad used to live at the bottom of the world." at bounding box center [523, 328] width 421 height 38
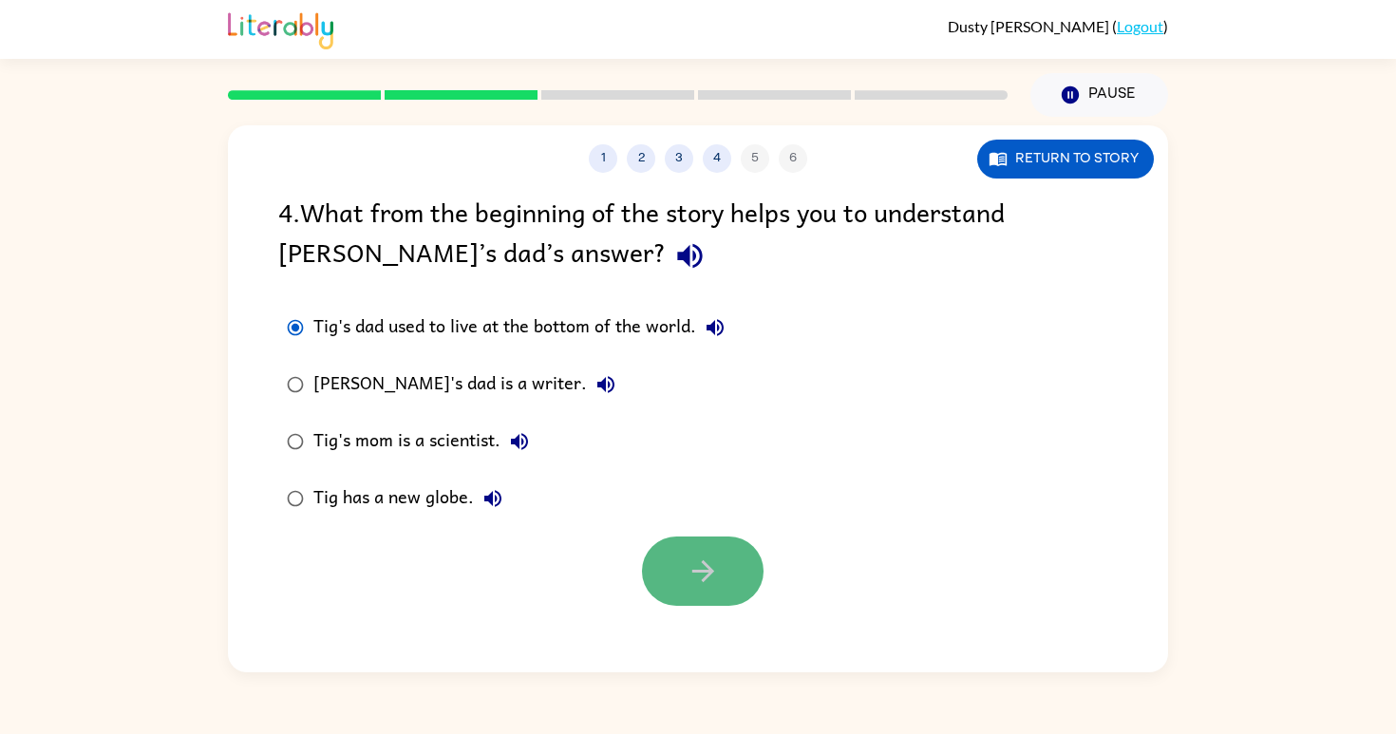
click at [708, 574] on icon "button" at bounding box center [703, 571] width 33 height 33
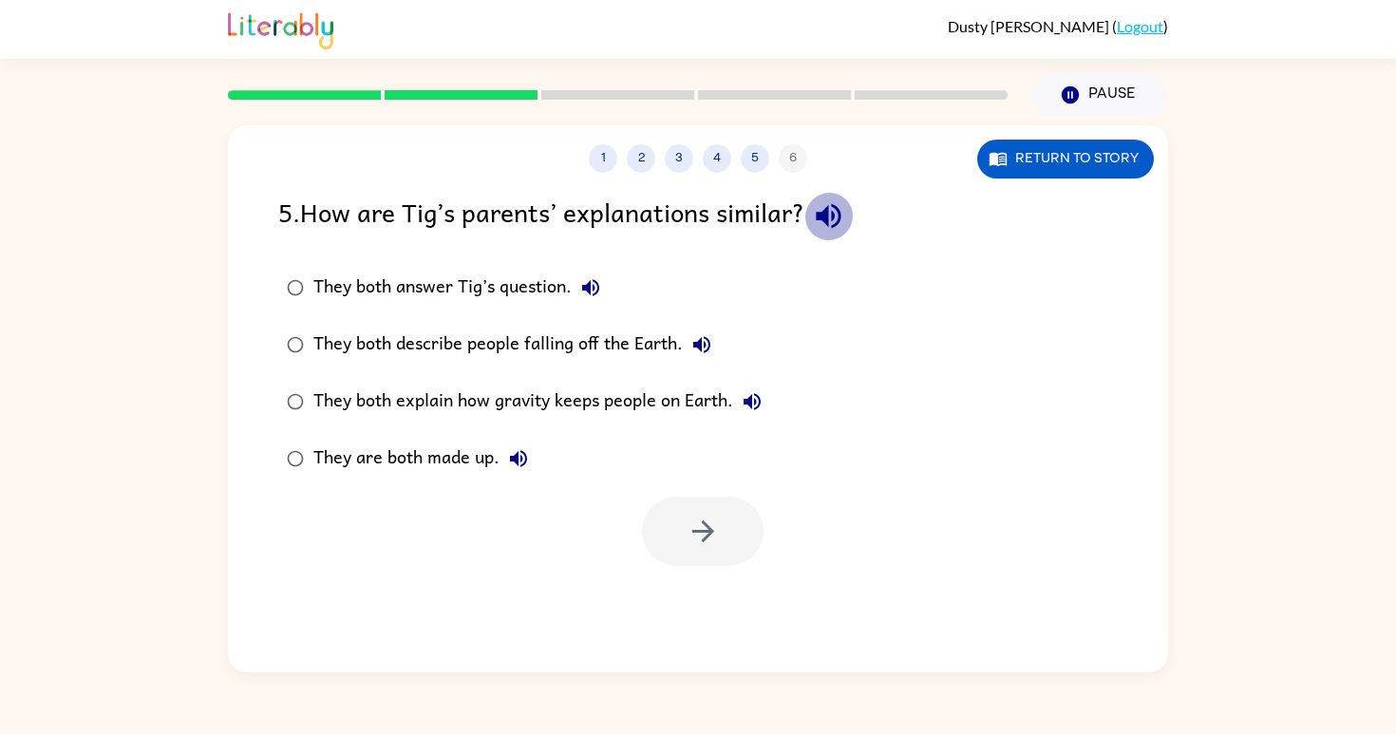
click at [843, 213] on icon "button" at bounding box center [828, 215] width 33 height 33
click at [594, 299] on icon "button" at bounding box center [590, 287] width 23 height 23
click at [702, 340] on icon "button" at bounding box center [701, 344] width 17 height 17
click at [749, 405] on icon "button" at bounding box center [752, 401] width 17 height 17
click at [606, 402] on div "They both explain how gravity keeps people on Earth." at bounding box center [542, 402] width 458 height 38
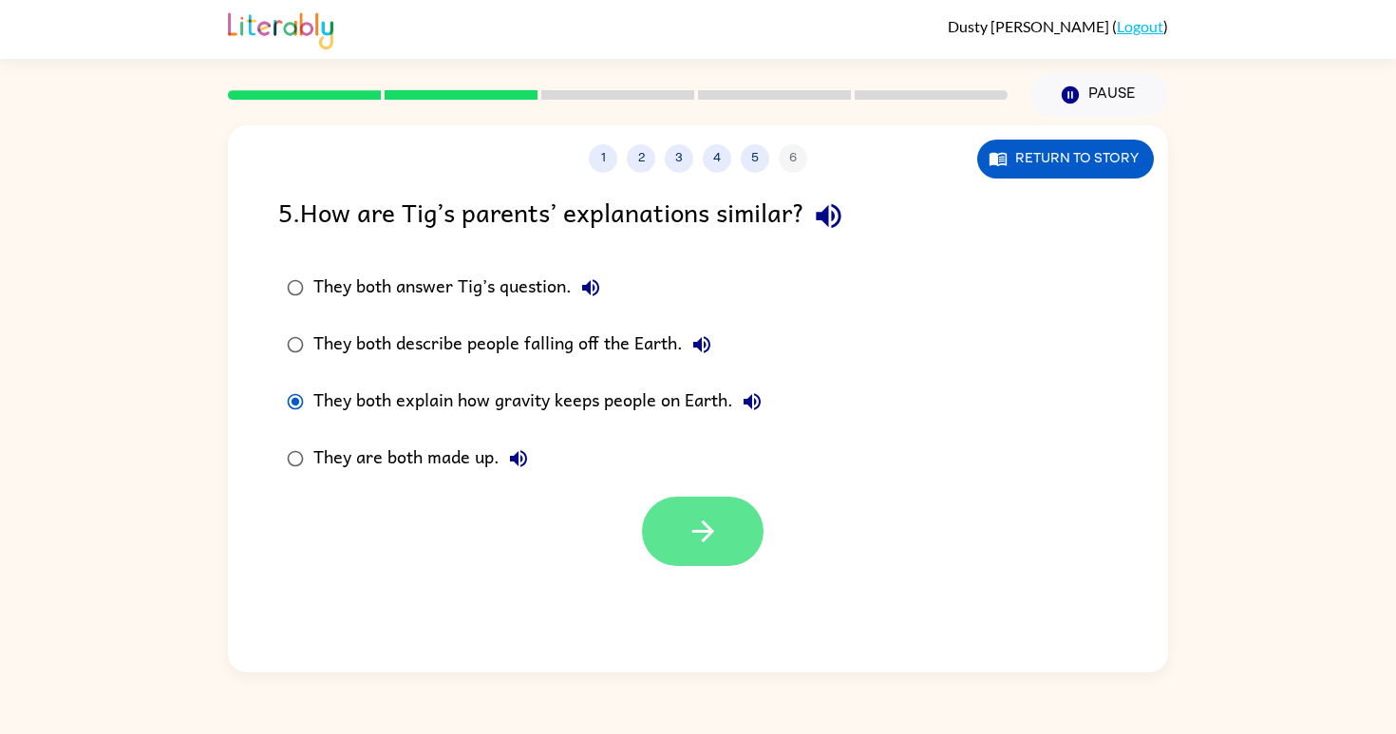
click at [670, 527] on button "button" at bounding box center [703, 531] width 122 height 69
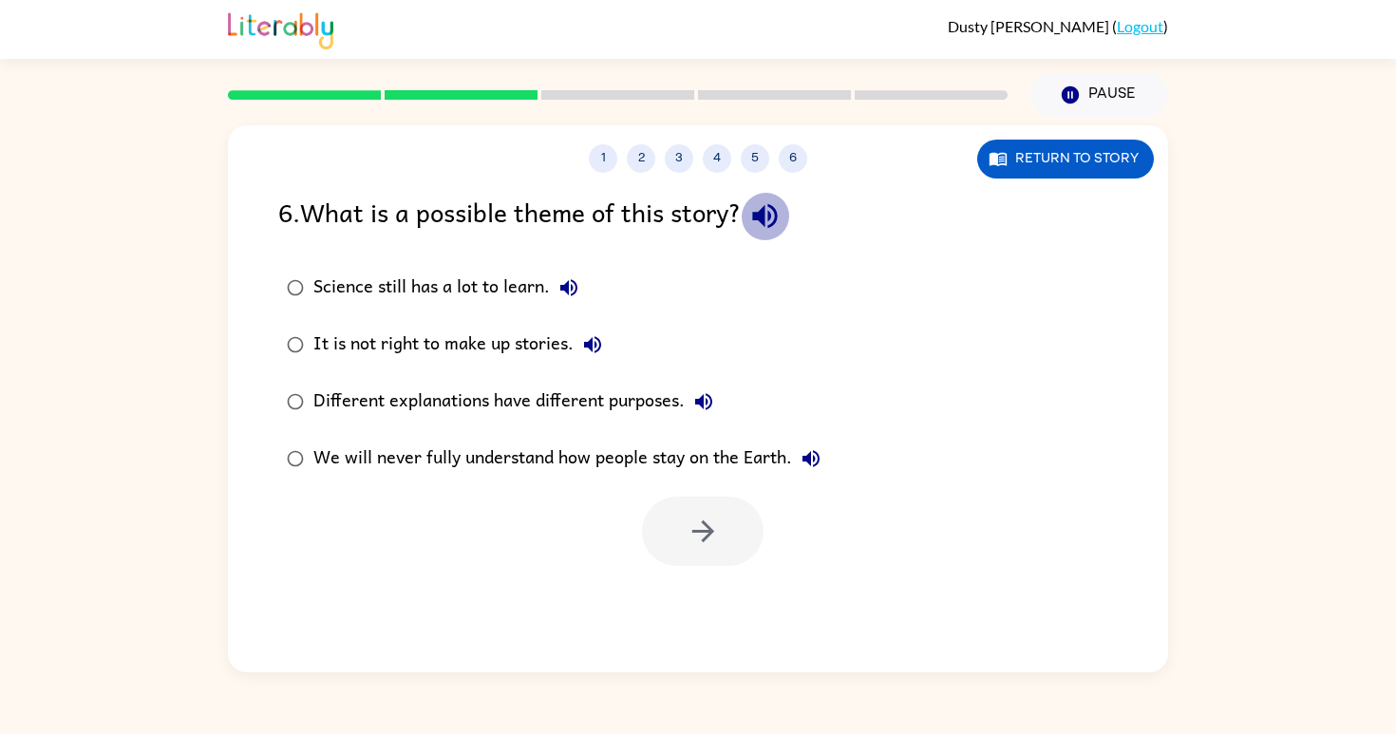
click at [769, 216] on icon "button" at bounding box center [764, 216] width 25 height 25
click at [570, 289] on icon "button" at bounding box center [569, 287] width 23 height 23
click at [592, 336] on icon "button" at bounding box center [592, 344] width 23 height 23
click at [710, 403] on icon "button" at bounding box center [703, 401] width 23 height 23
click at [807, 446] on button "We will never fully understand how people stay on the Earth." at bounding box center [811, 459] width 38 height 38
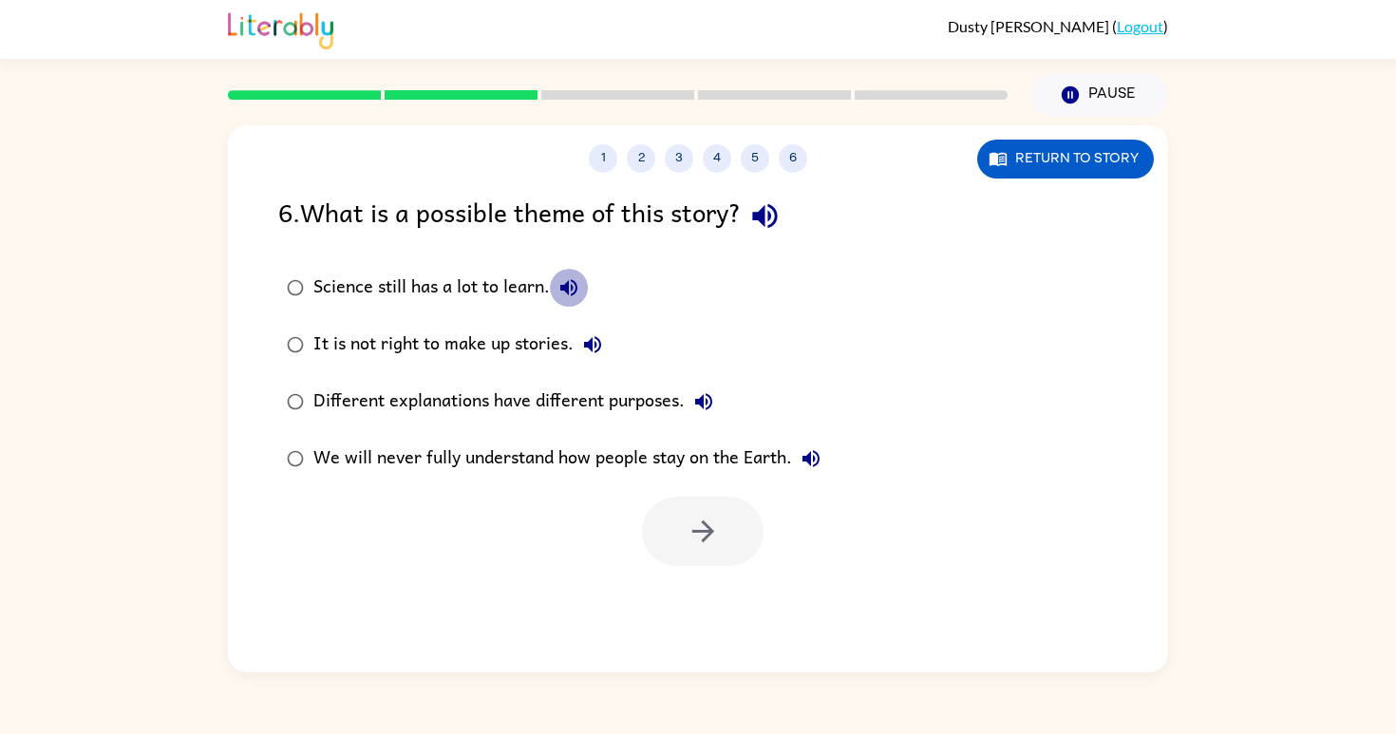
click at [578, 285] on icon "button" at bounding box center [569, 287] width 23 height 23
click at [590, 334] on icon "button" at bounding box center [592, 344] width 23 height 23
click at [424, 276] on div "Science still has a lot to learn." at bounding box center [450, 288] width 275 height 38
click at [714, 528] on icon "button" at bounding box center [703, 531] width 33 height 33
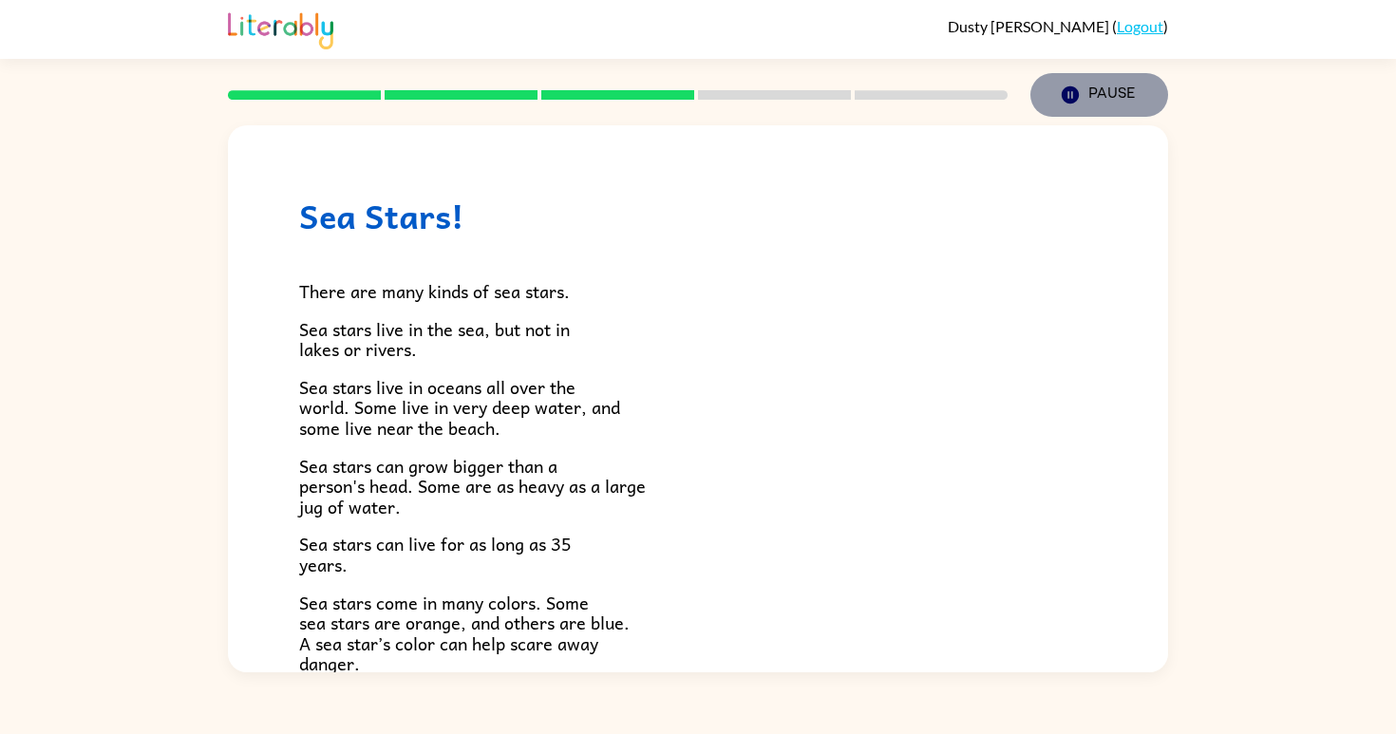
click at [1091, 104] on button "Pause Pause" at bounding box center [1100, 95] width 138 height 44
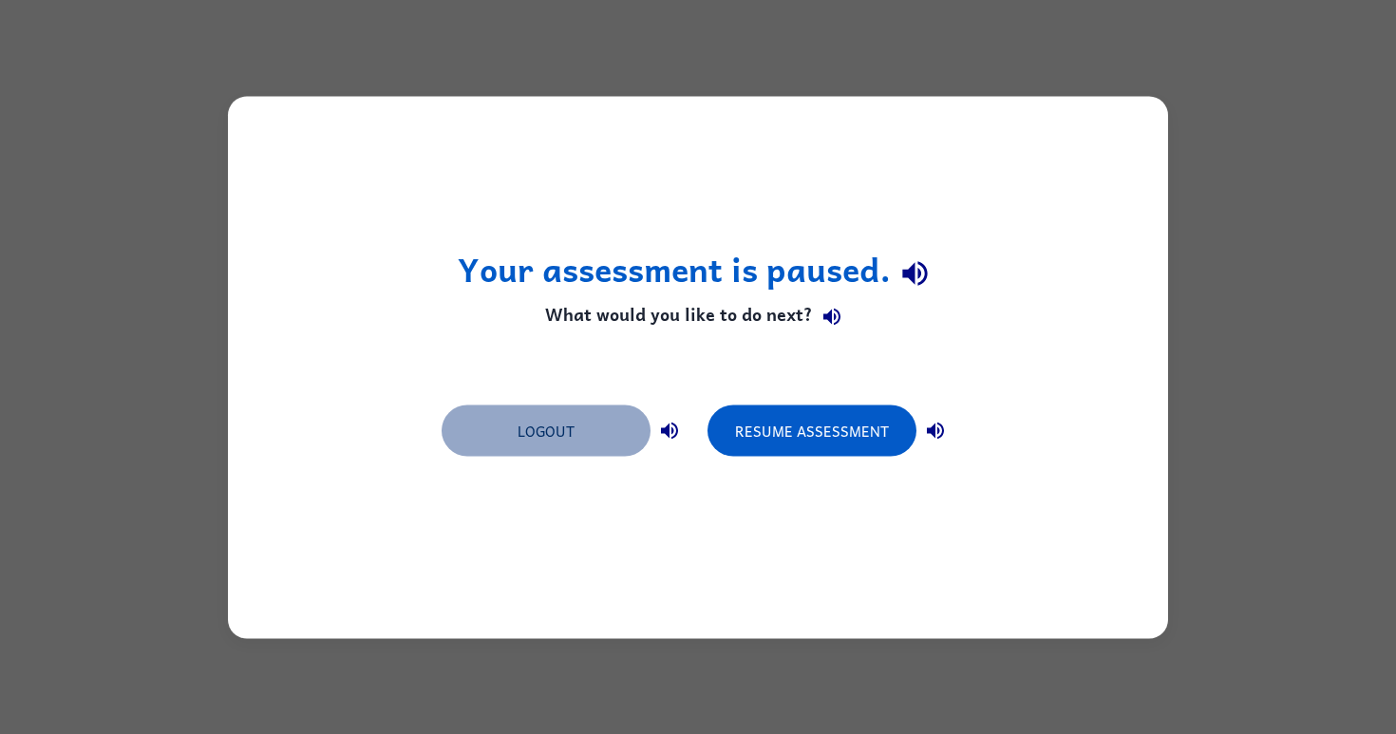
click at [618, 431] on button "Logout" at bounding box center [546, 430] width 209 height 51
